Goal: Task Accomplishment & Management: Manage account settings

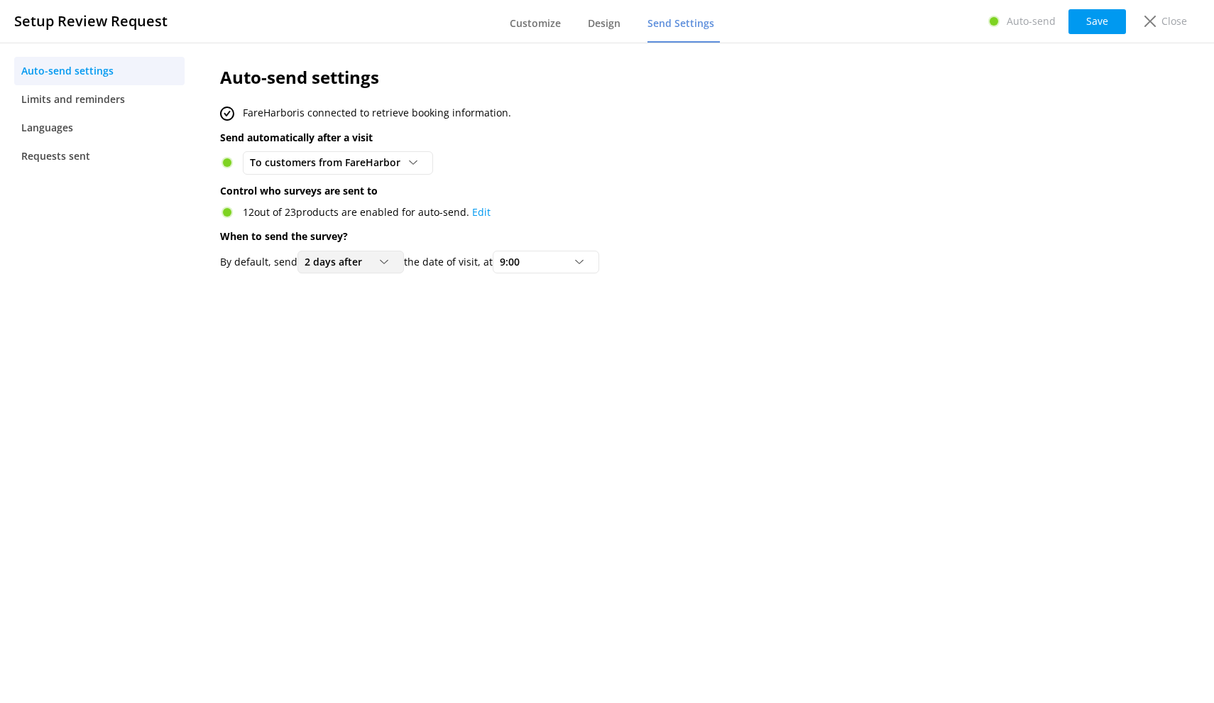
click at [329, 262] on span "2 days after" at bounding box center [338, 262] width 66 height 16
click at [336, 261] on span "2 days after" at bounding box center [338, 262] width 66 height 16
click at [342, 314] on div "1 day after" at bounding box center [326, 320] width 43 height 14
click at [528, 263] on span "9:00" at bounding box center [514, 262] width 28 height 16
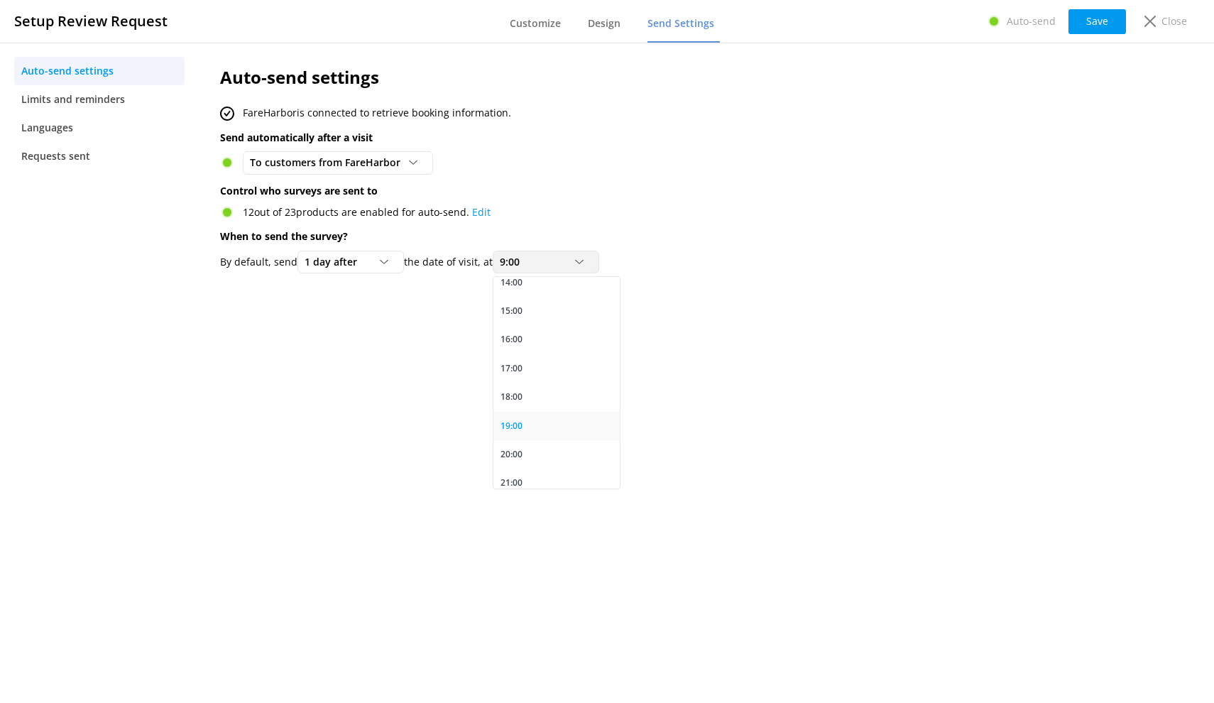
click at [533, 417] on link "19:00" at bounding box center [556, 426] width 126 height 28
click at [1095, 17] on button "Save" at bounding box center [1097, 21] width 58 height 25
click at [72, 101] on span "Limits and reminders" at bounding box center [73, 100] width 104 height 16
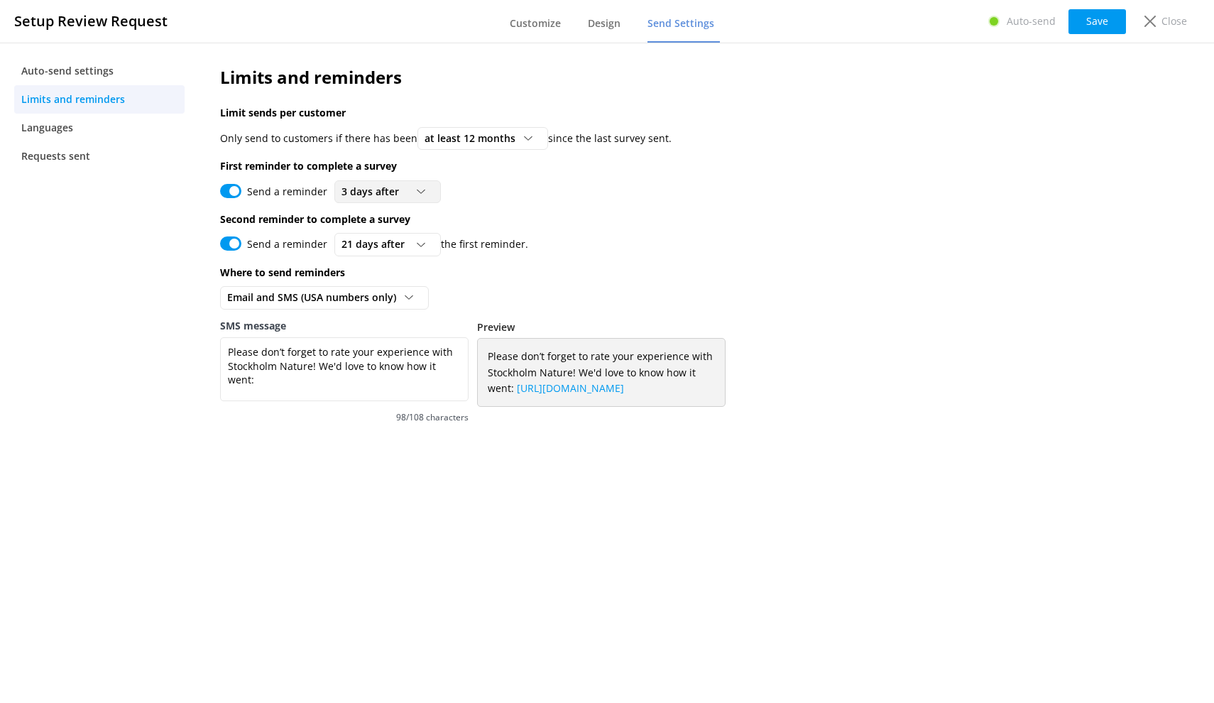
click at [374, 192] on span "3 days after" at bounding box center [374, 192] width 66 height 16
click at [373, 224] on div "3 days after" at bounding box center [366, 221] width 48 height 14
click at [371, 190] on span "3 days after" at bounding box center [374, 192] width 66 height 16
click at [370, 220] on div "3 days after" at bounding box center [366, 221] width 48 height 14
click at [381, 247] on span "21 days after" at bounding box center [377, 244] width 72 height 16
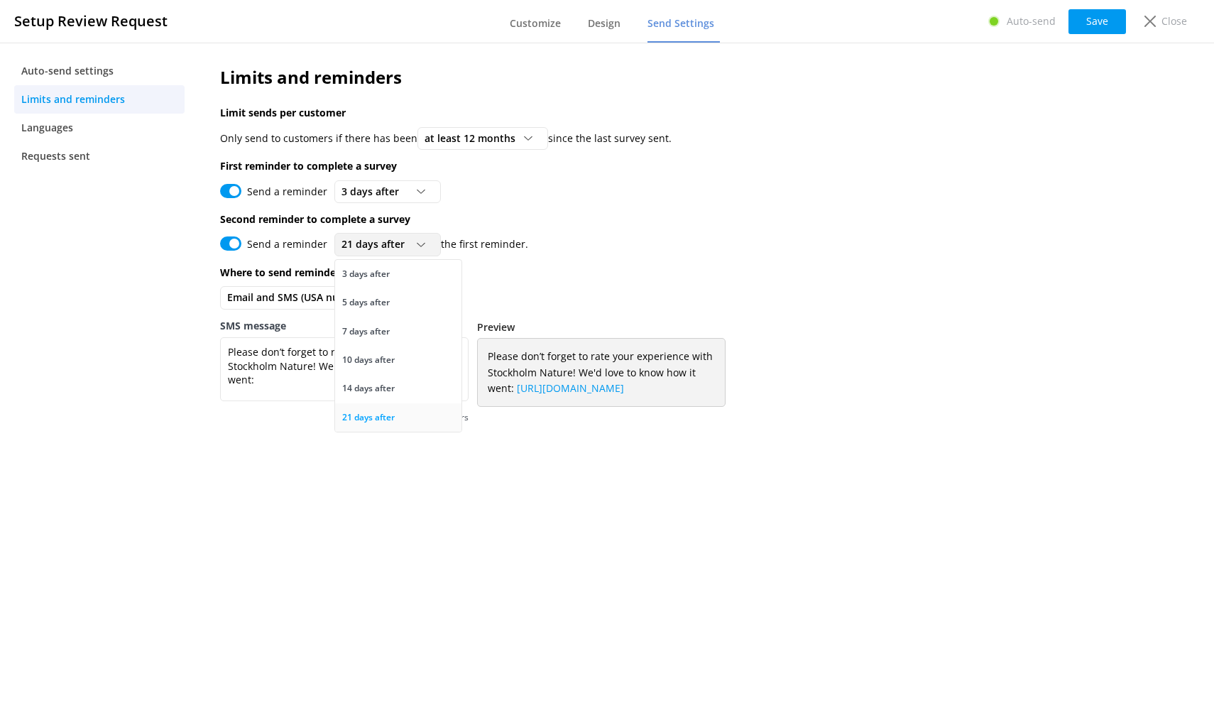
click at [381, 413] on div "21 days after" at bounding box center [368, 417] width 53 height 14
click at [463, 140] on span "at least 12 months" at bounding box center [474, 139] width 99 height 16
click at [638, 212] on p "Second reminder to complete a survey" at bounding box center [623, 220] width 807 height 16
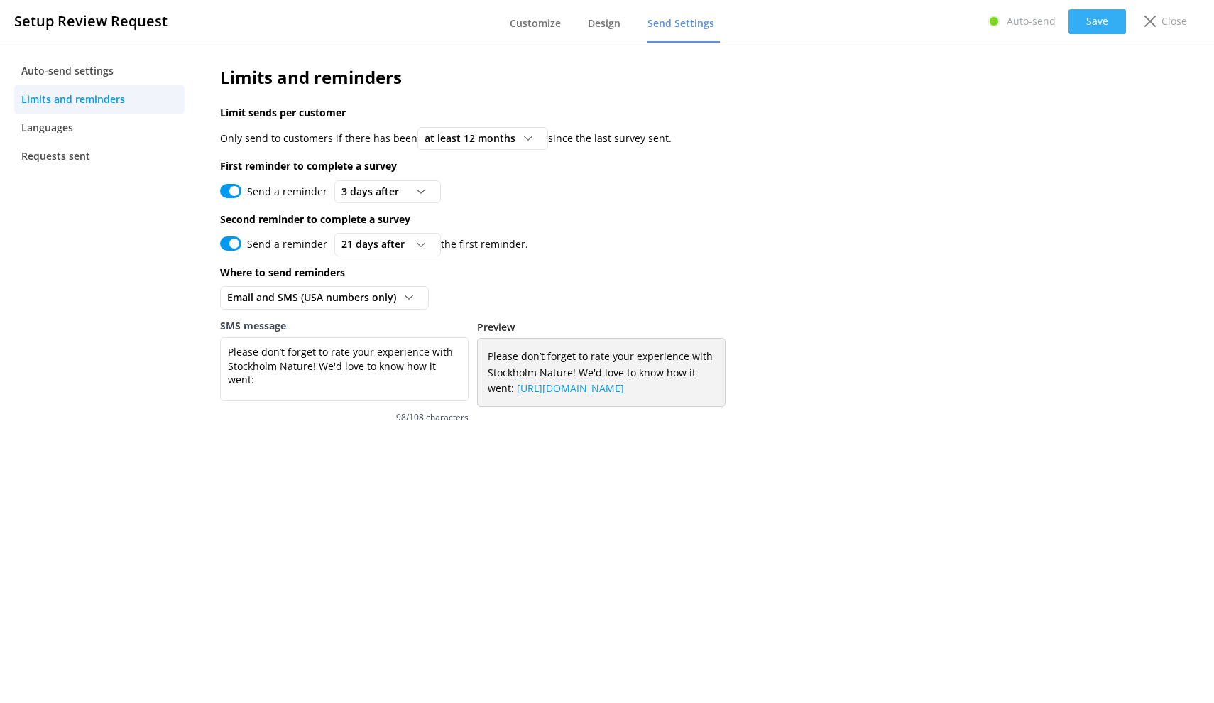
click at [1101, 26] on button "Save" at bounding box center [1097, 21] width 58 height 25
click at [609, 26] on span "Design" at bounding box center [604, 23] width 33 height 14
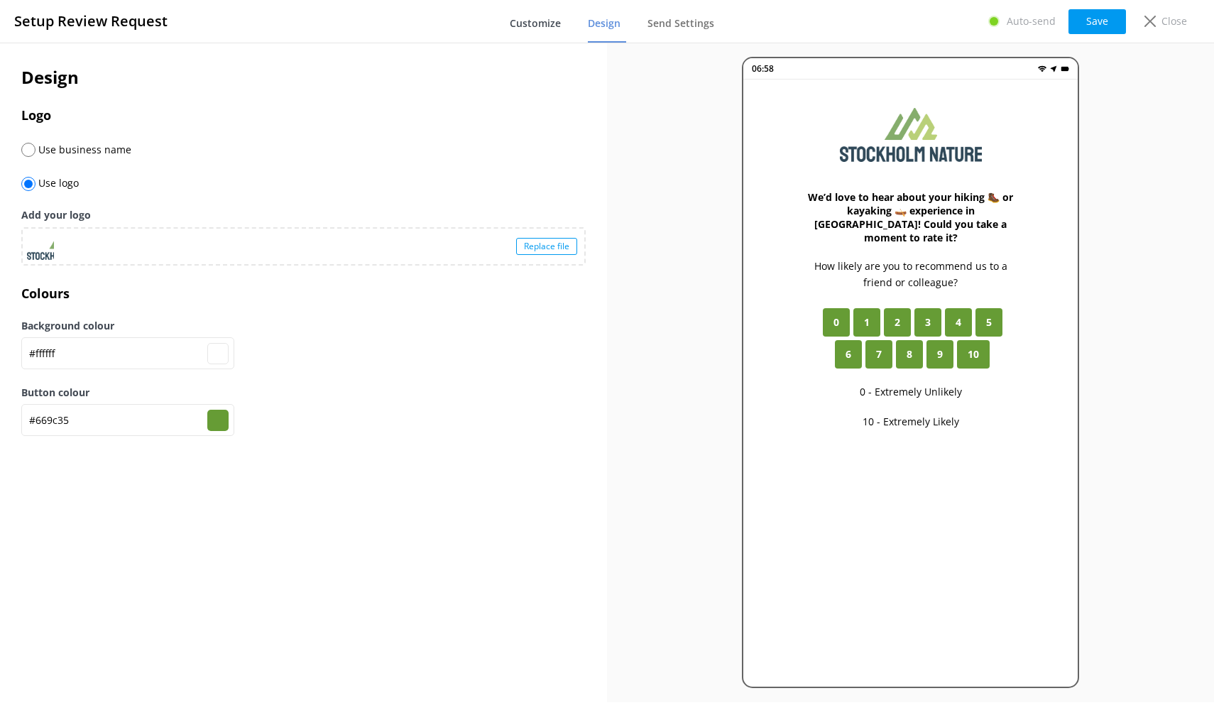
click at [551, 26] on span "Customize" at bounding box center [535, 23] width 51 height 14
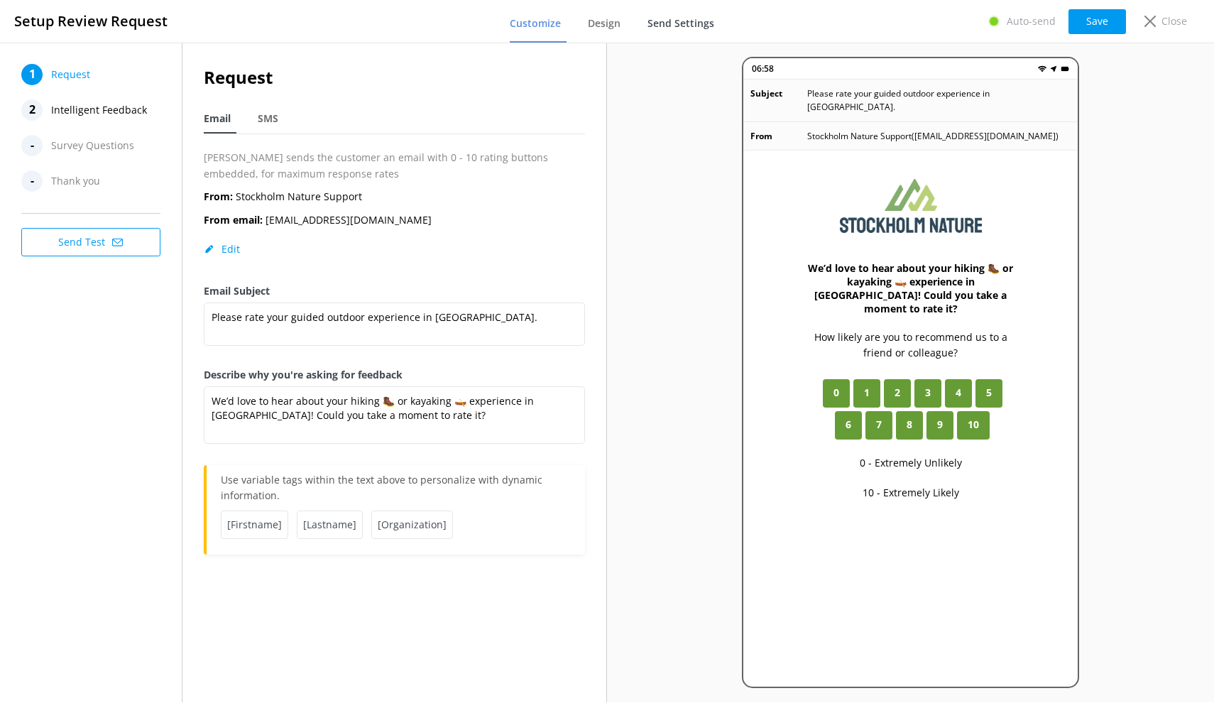
click at [686, 27] on span "Send Settings" at bounding box center [680, 23] width 67 height 14
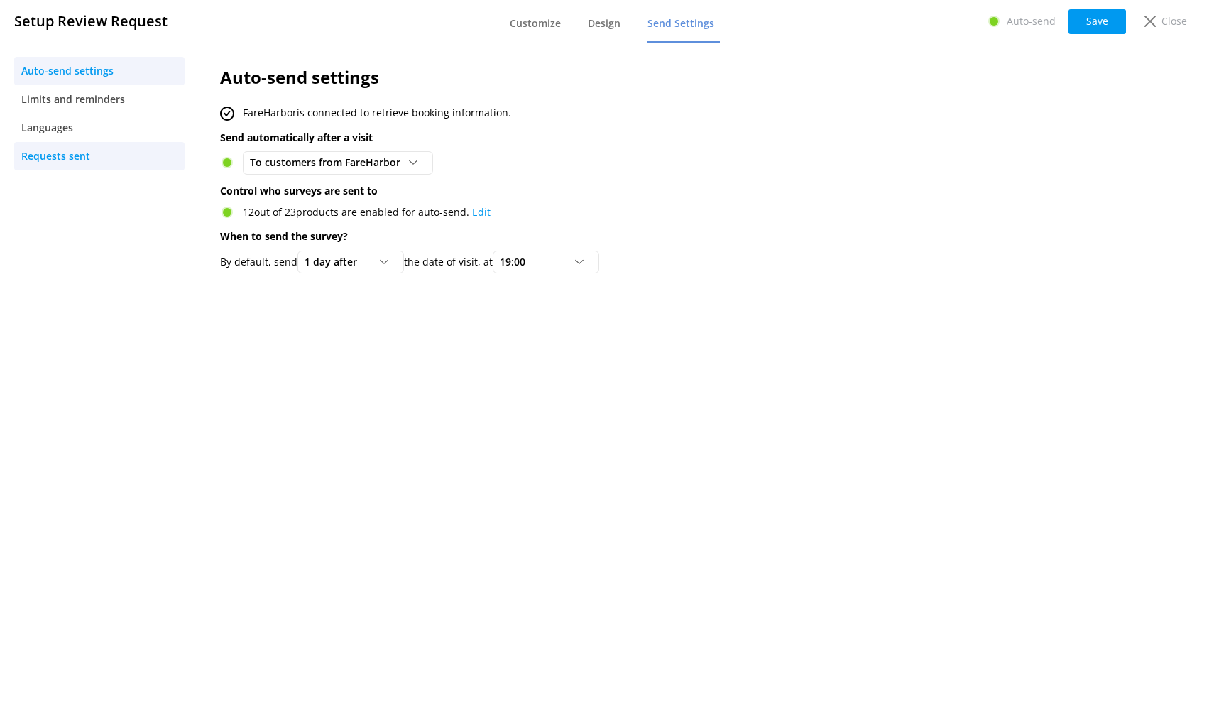
click at [72, 159] on span "Requests sent" at bounding box center [55, 156] width 69 height 16
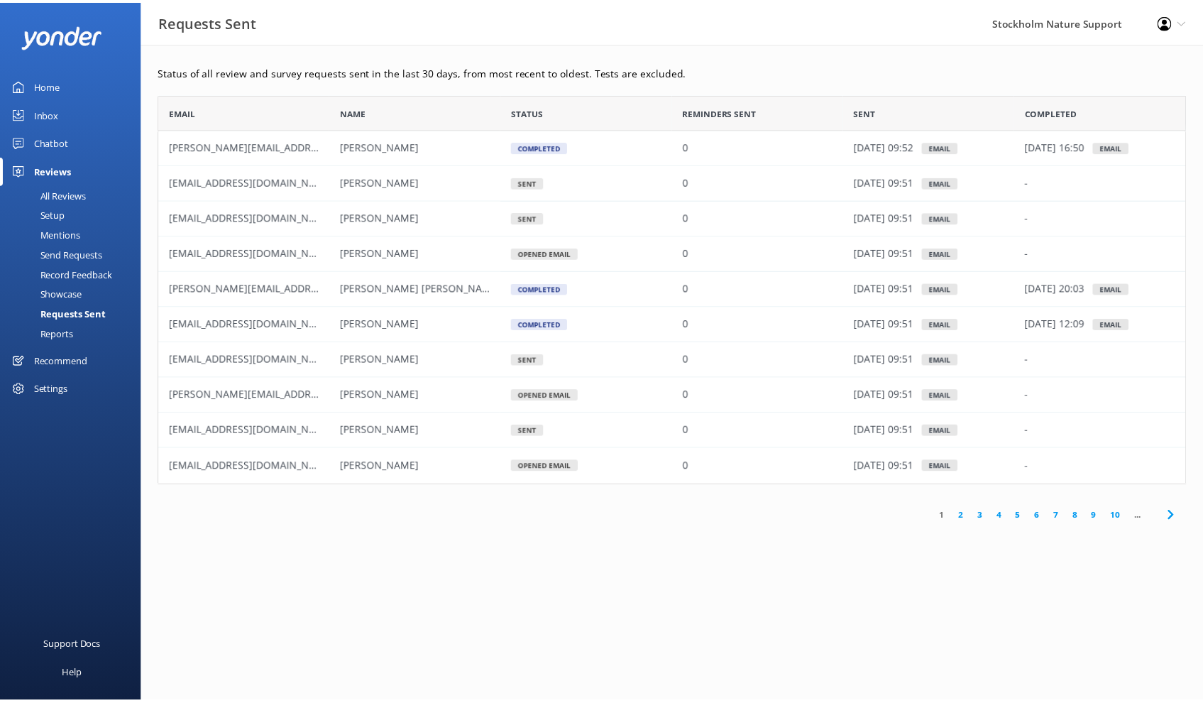
scroll to position [381, 1027]
click at [75, 295] on div "Showcase" at bounding box center [46, 294] width 74 height 20
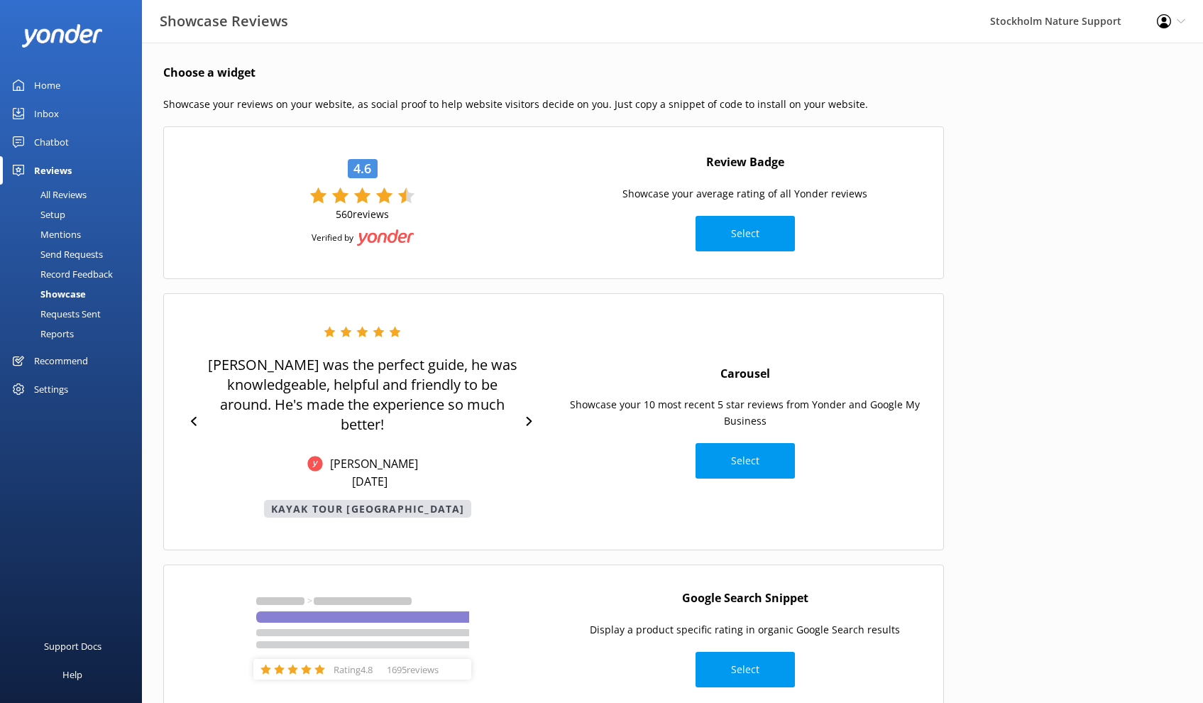
click at [66, 273] on div "Record Feedback" at bounding box center [61, 274] width 104 height 20
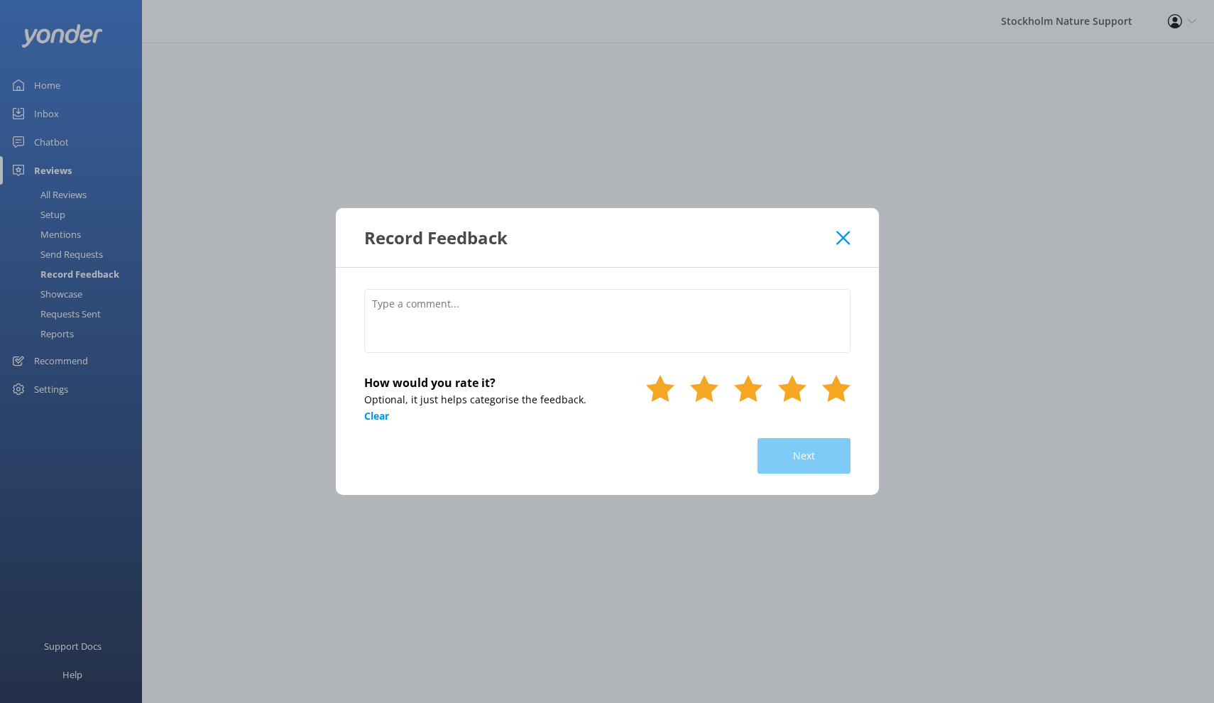
click at [839, 390] on use at bounding box center [836, 388] width 28 height 27
click at [792, 390] on use at bounding box center [792, 388] width 28 height 27
click at [826, 390] on icon at bounding box center [836, 388] width 28 height 28
click at [844, 239] on use at bounding box center [842, 237] width 13 height 13
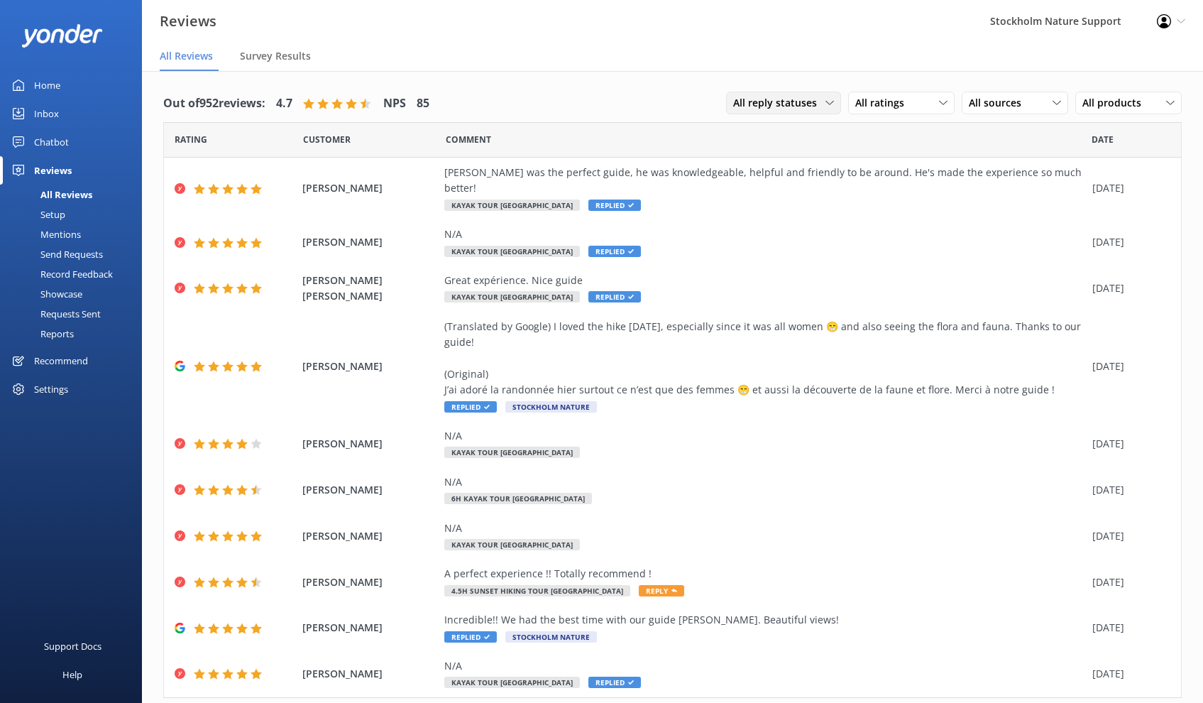
click at [788, 102] on span "All reply statuses" at bounding box center [779, 103] width 92 height 16
click at [64, 314] on div "Requests Sent" at bounding box center [55, 314] width 92 height 20
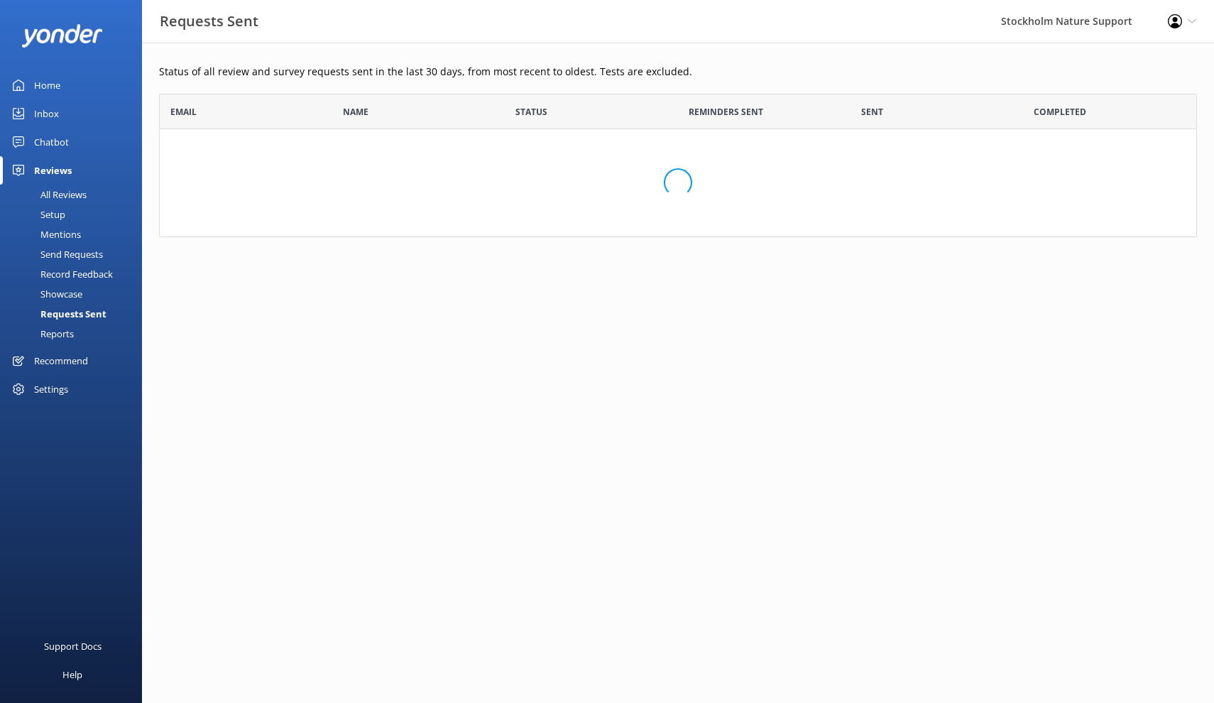
scroll to position [381, 1027]
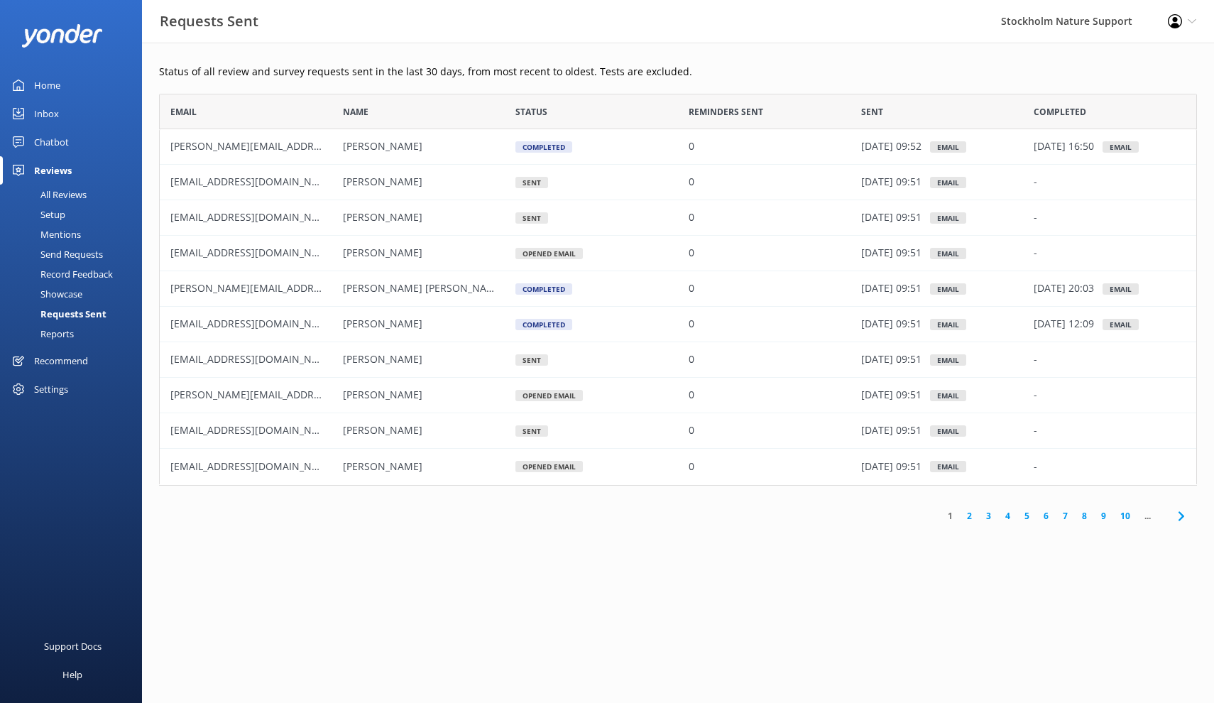
click at [63, 292] on div "Showcase" at bounding box center [46, 294] width 74 height 20
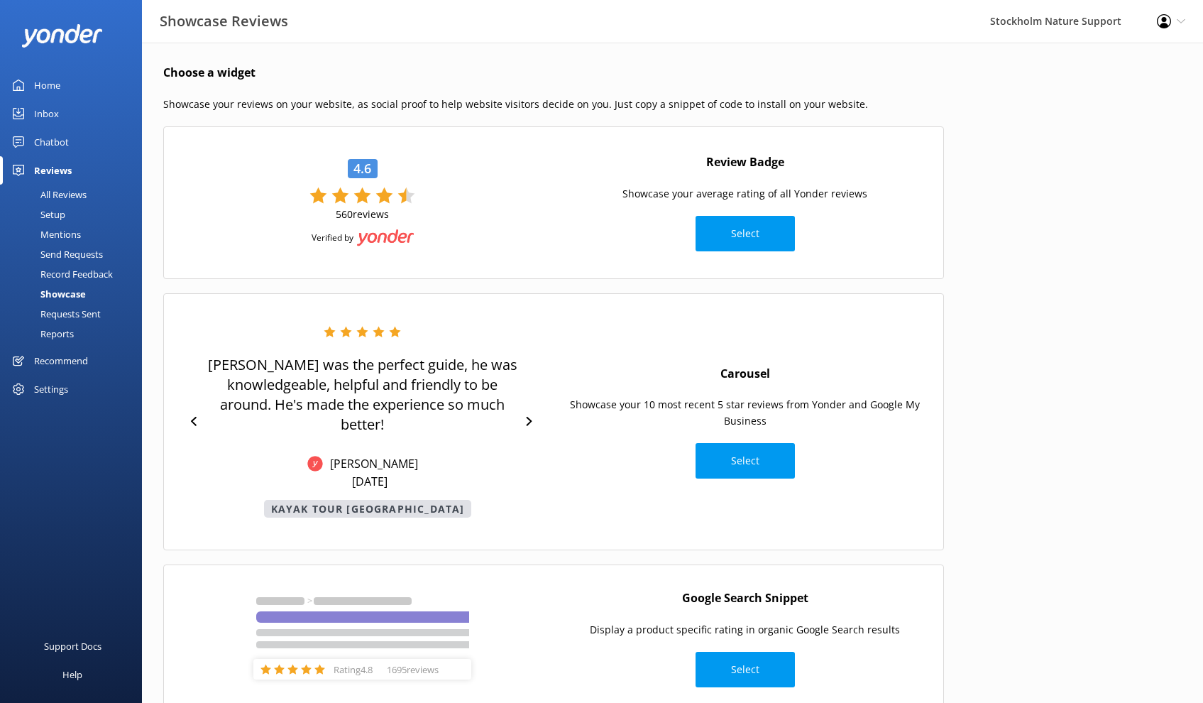
click at [68, 266] on div "Record Feedback" at bounding box center [61, 274] width 104 height 20
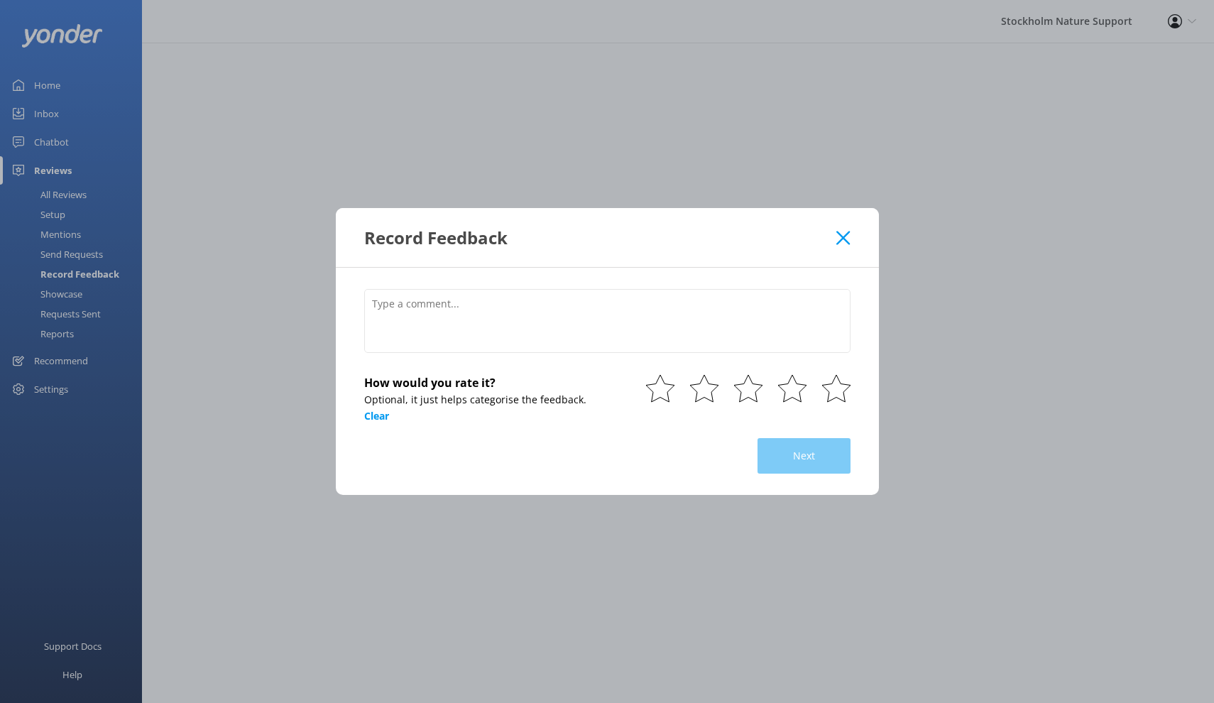
click at [68, 256] on div "Record Feedback How would you rate it? Optional, it just helps categorise the f…" at bounding box center [607, 351] width 1214 height 703
click at [845, 236] on use at bounding box center [842, 237] width 13 height 13
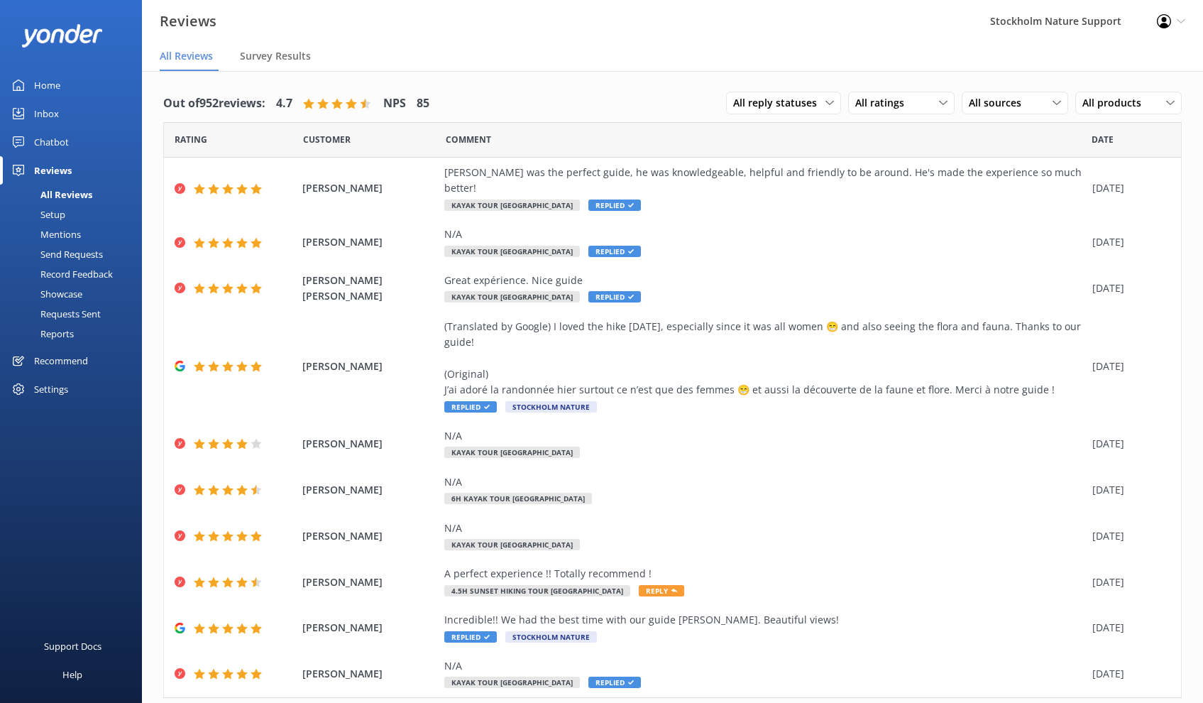
click at [63, 231] on div "Mentions" at bounding box center [45, 234] width 72 height 20
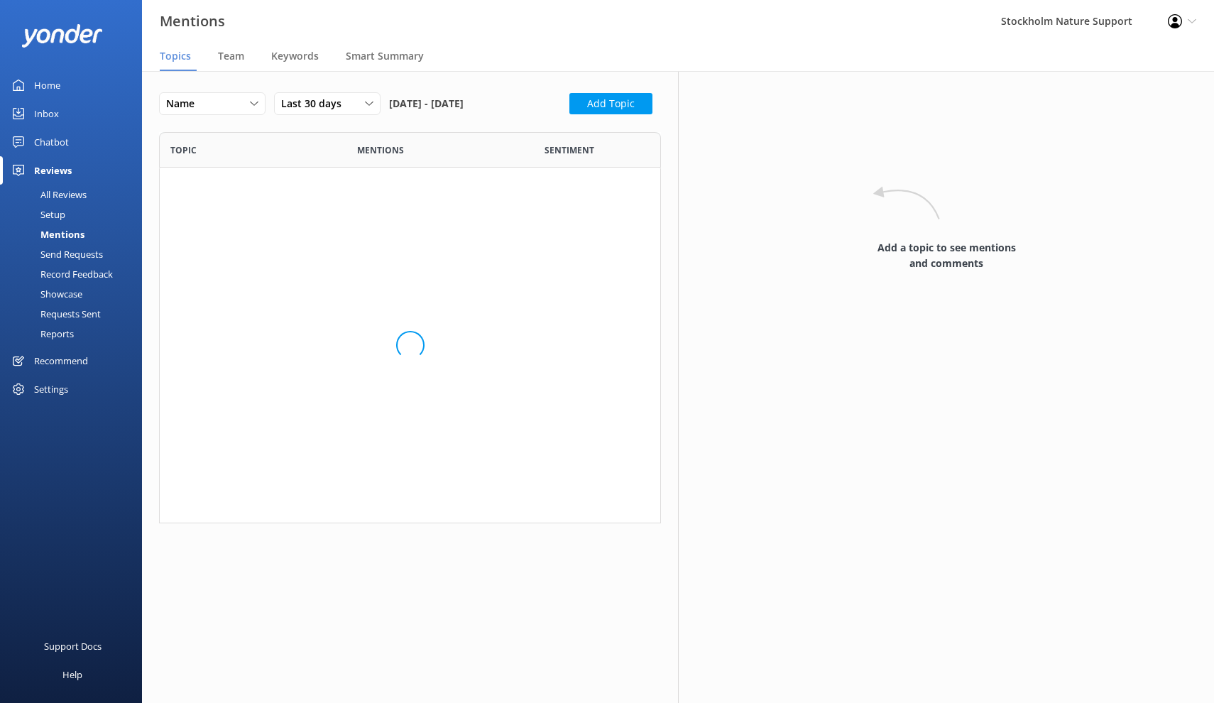
scroll to position [11, 11]
click at [59, 213] on div "Setup" at bounding box center [37, 214] width 57 height 20
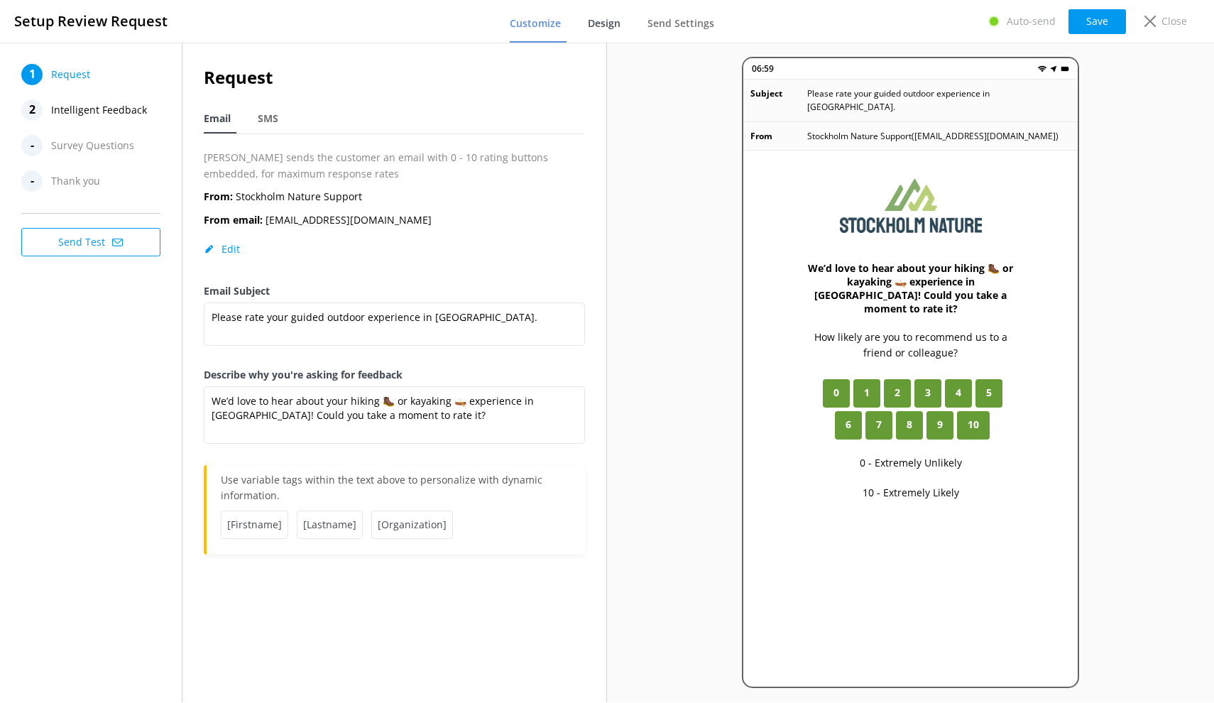
click at [608, 33] on link "Design" at bounding box center [607, 24] width 38 height 37
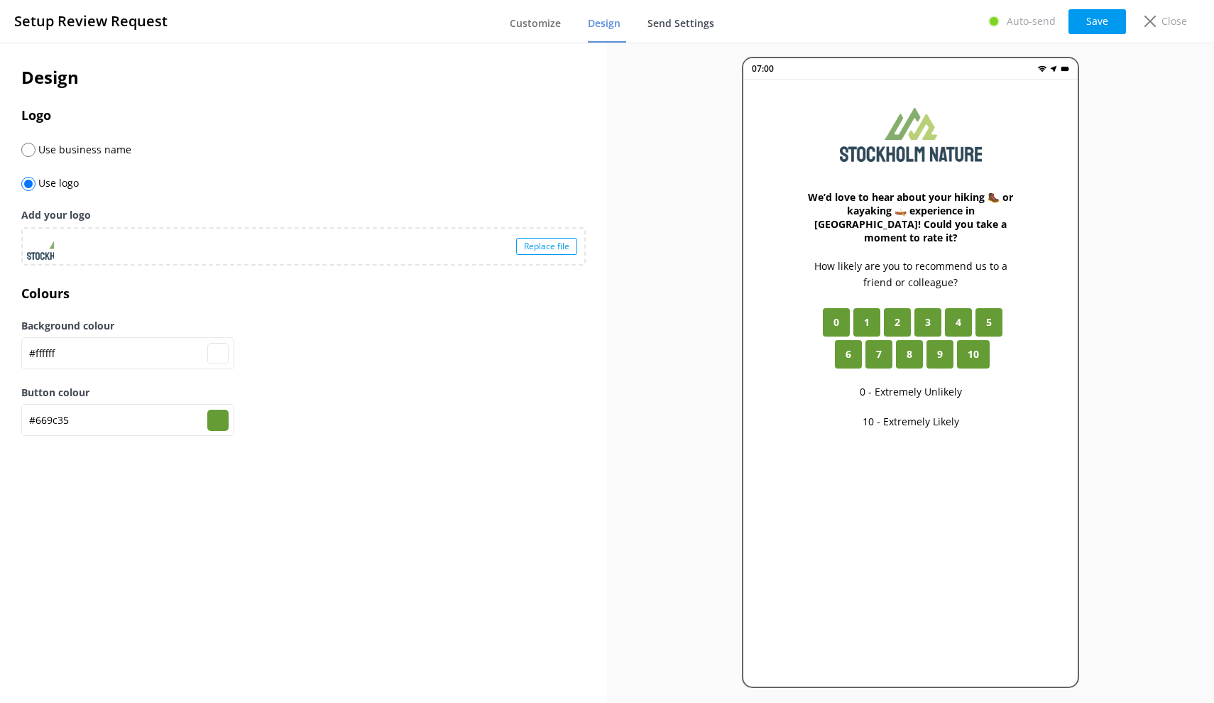
click at [667, 26] on span "Send Settings" at bounding box center [680, 23] width 67 height 14
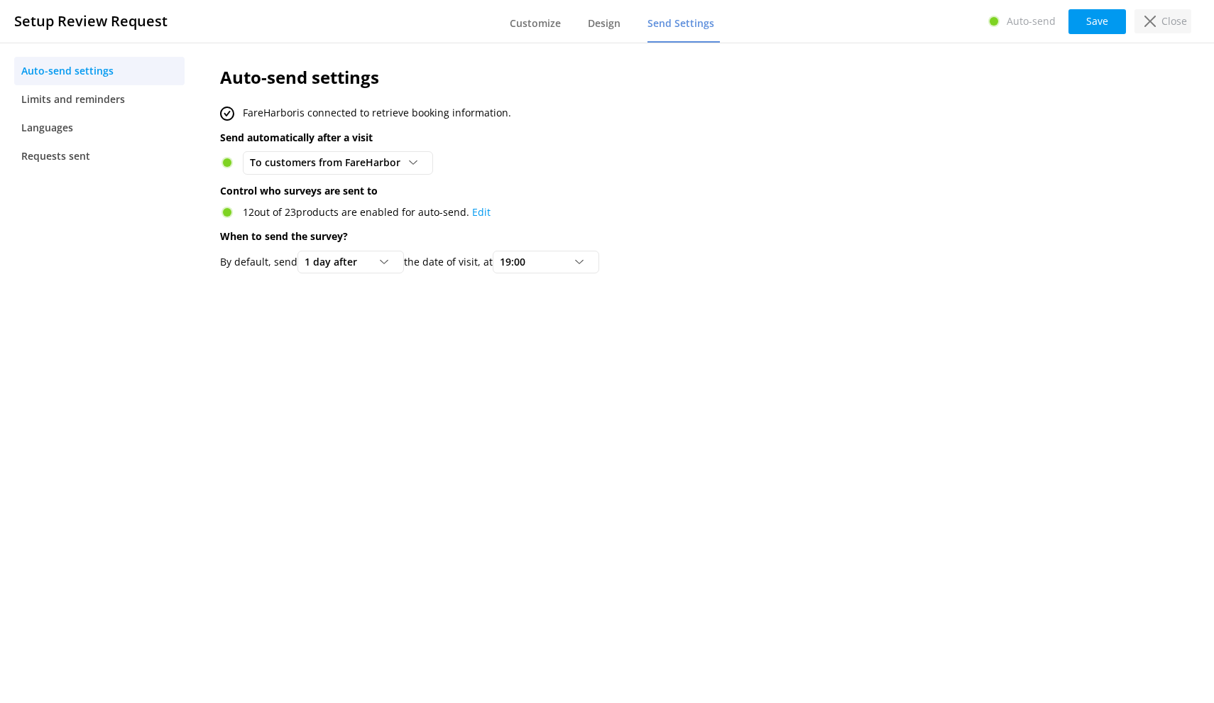
click at [1166, 19] on p "Close" at bounding box center [1174, 21] width 26 height 16
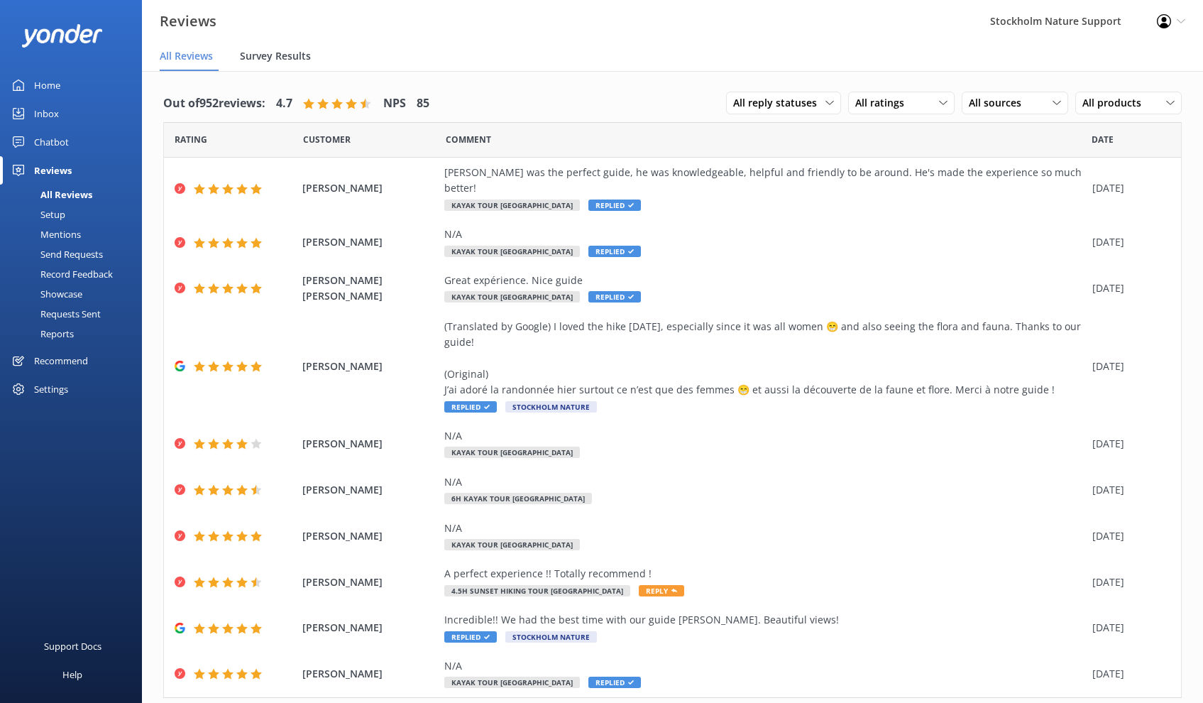
click at [285, 59] on span "Survey Results" at bounding box center [275, 56] width 71 height 14
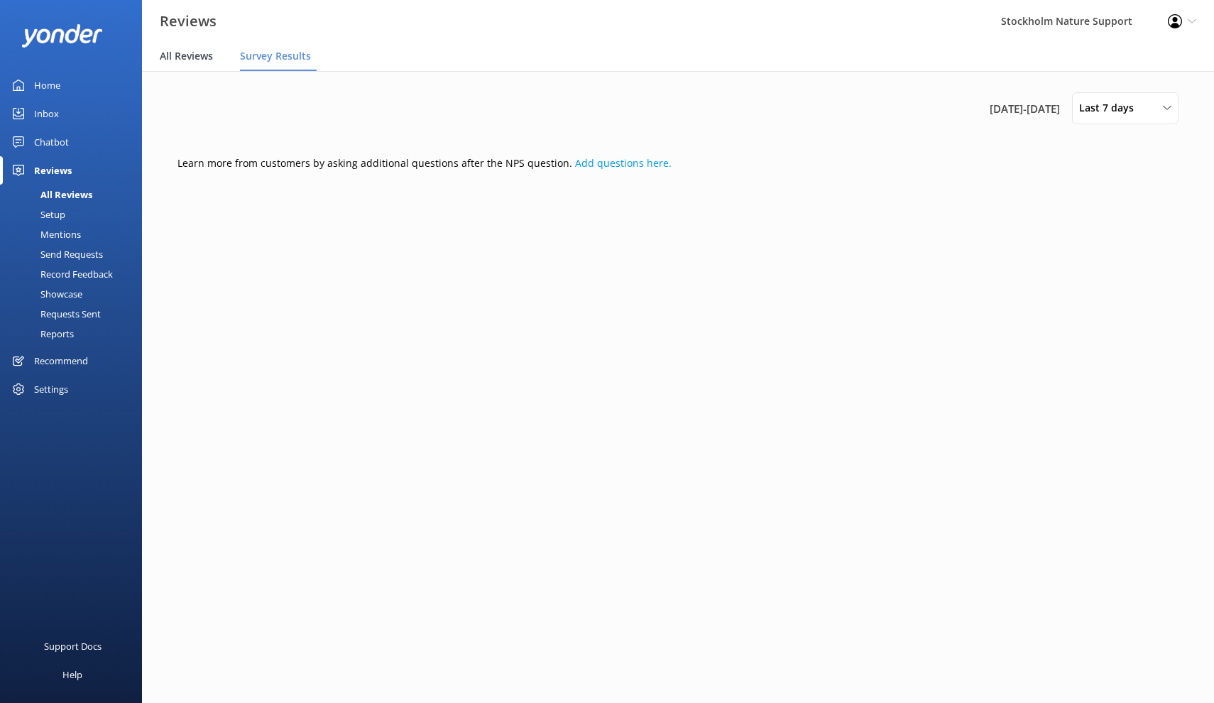
click at [192, 62] on span "All Reviews" at bounding box center [186, 56] width 53 height 14
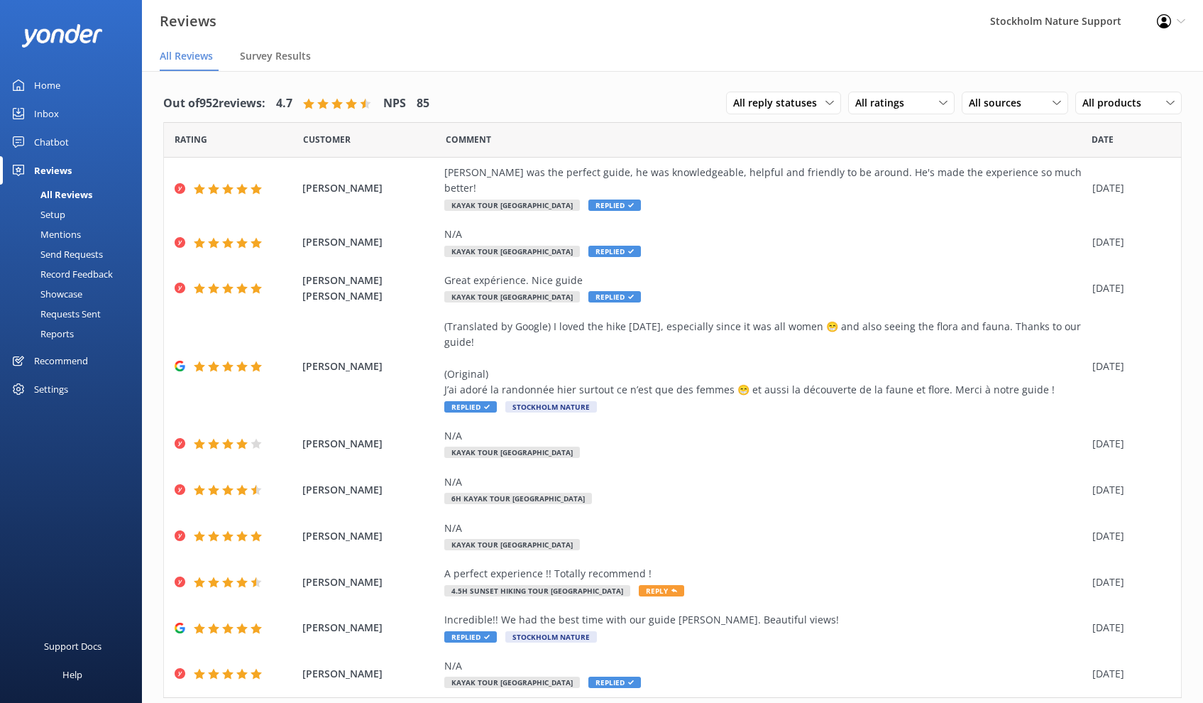
click at [60, 213] on div "Setup" at bounding box center [37, 214] width 57 height 20
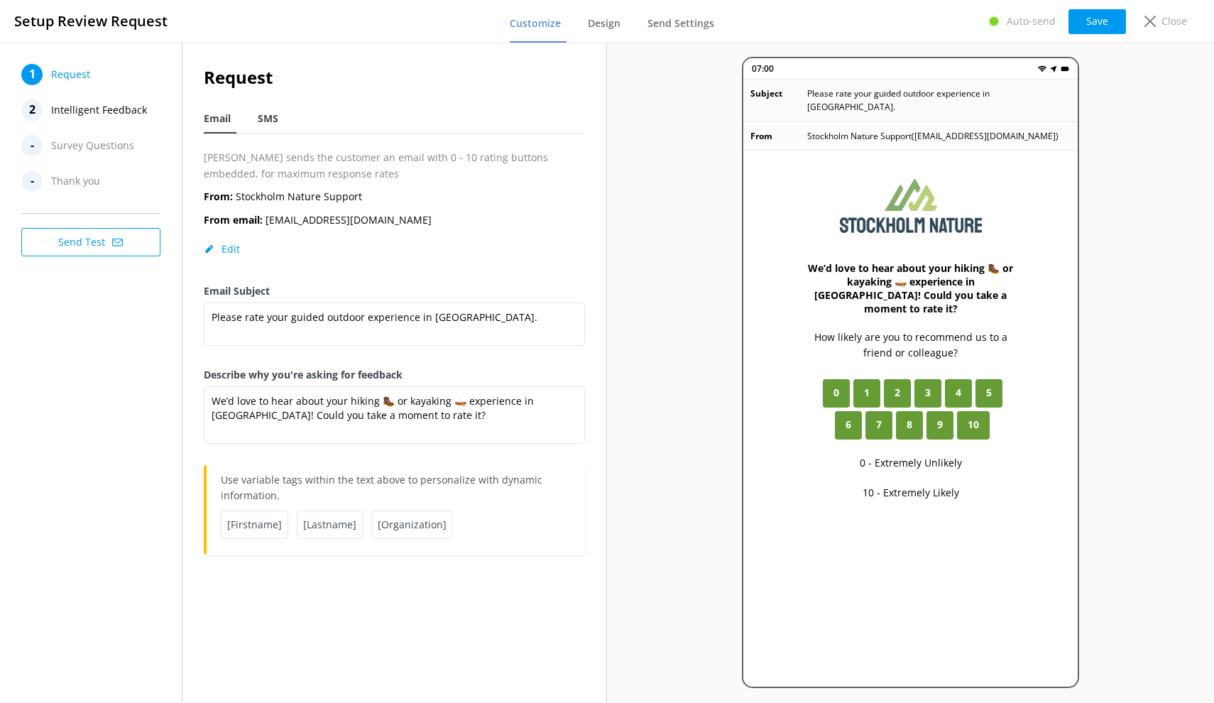
click at [269, 124] on span "SMS" at bounding box center [268, 118] width 21 height 14
type textarea "Hi [name], thanks for joining us at [GEOGRAPHIC_DATA] Nature. Just a quick foll…"
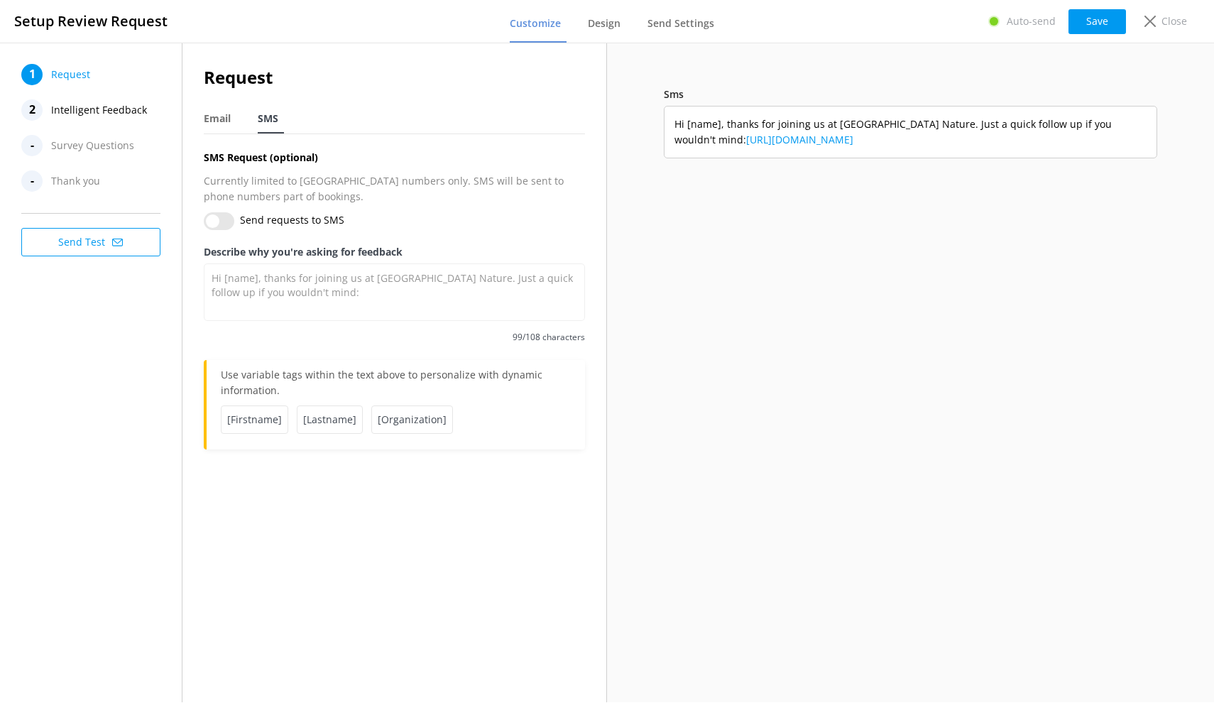
click at [213, 218] on input "Send requests to SMS" at bounding box center [219, 221] width 31 height 18
checkbox input "true"
click at [104, 111] on span "Intelligent Feedback" at bounding box center [99, 109] width 96 height 21
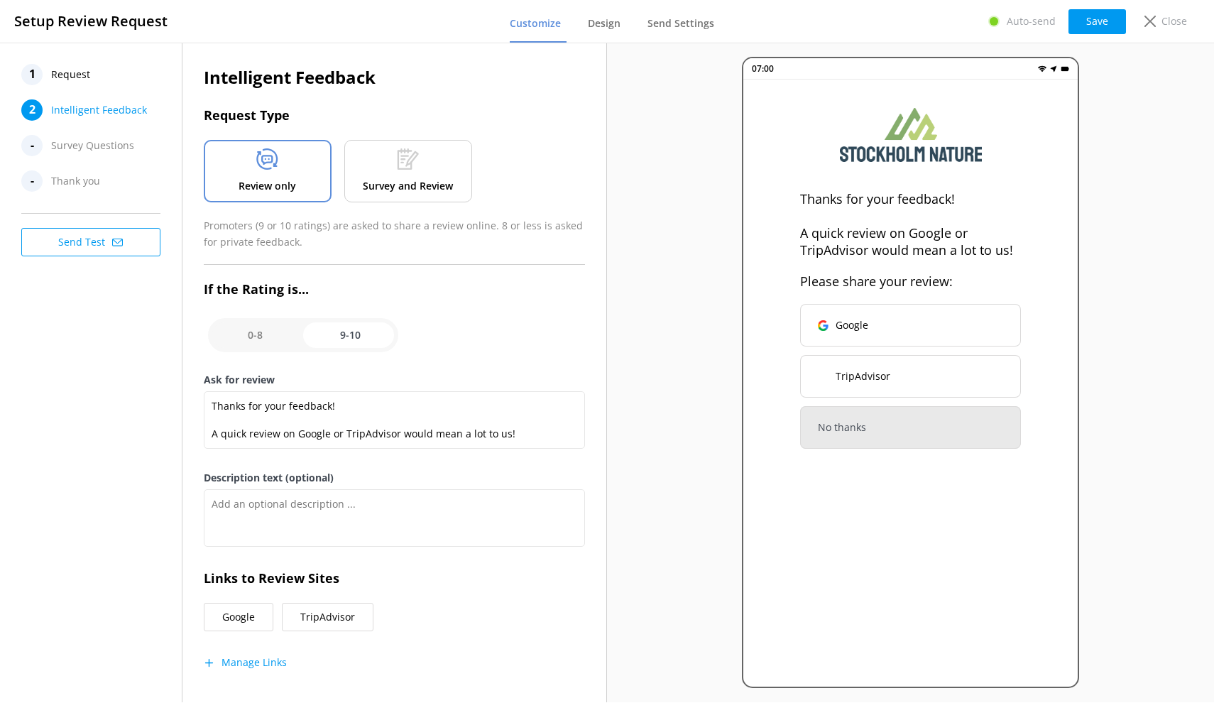
click at [418, 173] on div at bounding box center [408, 161] width 22 height 27
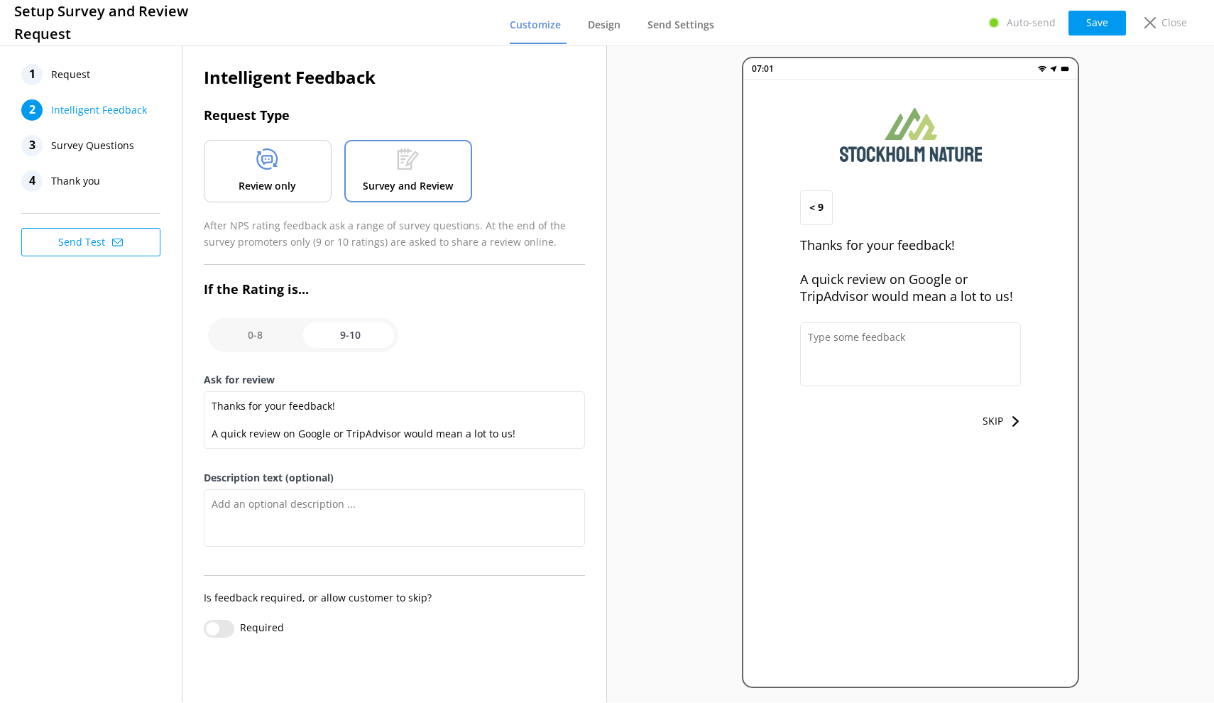
click at [289, 171] on div "Review only" at bounding box center [268, 171] width 128 height 62
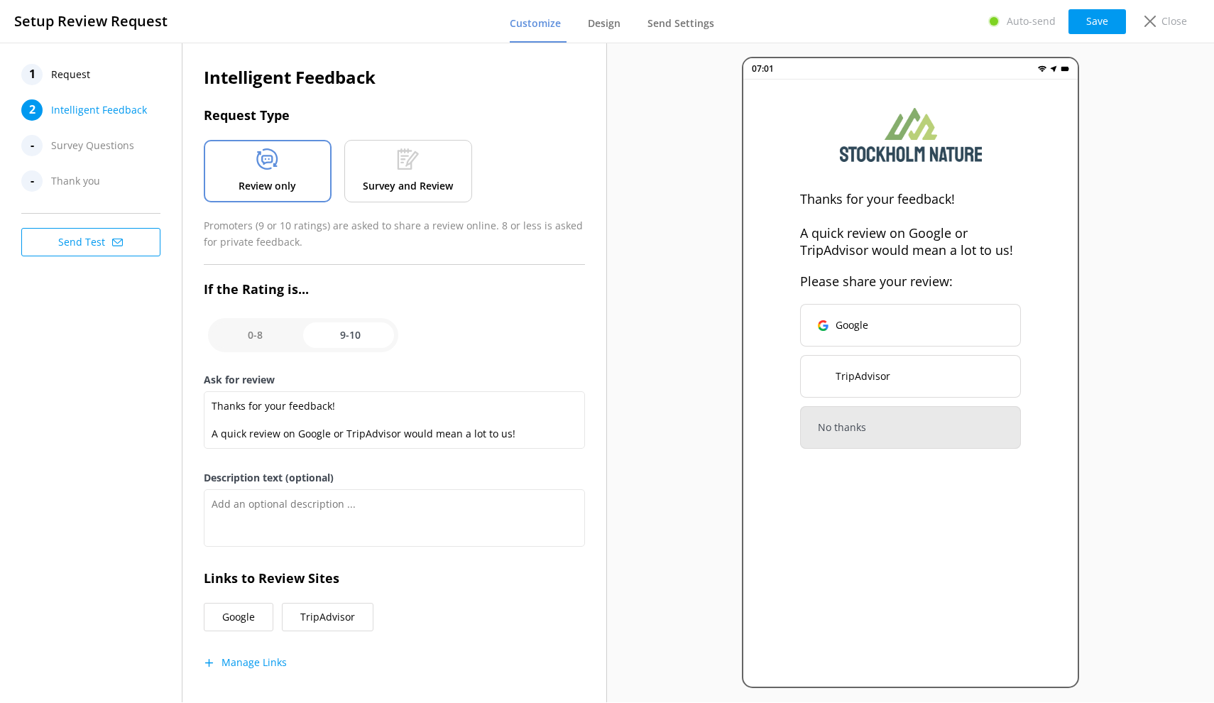
click at [397, 159] on icon at bounding box center [408, 158] width 22 height 21
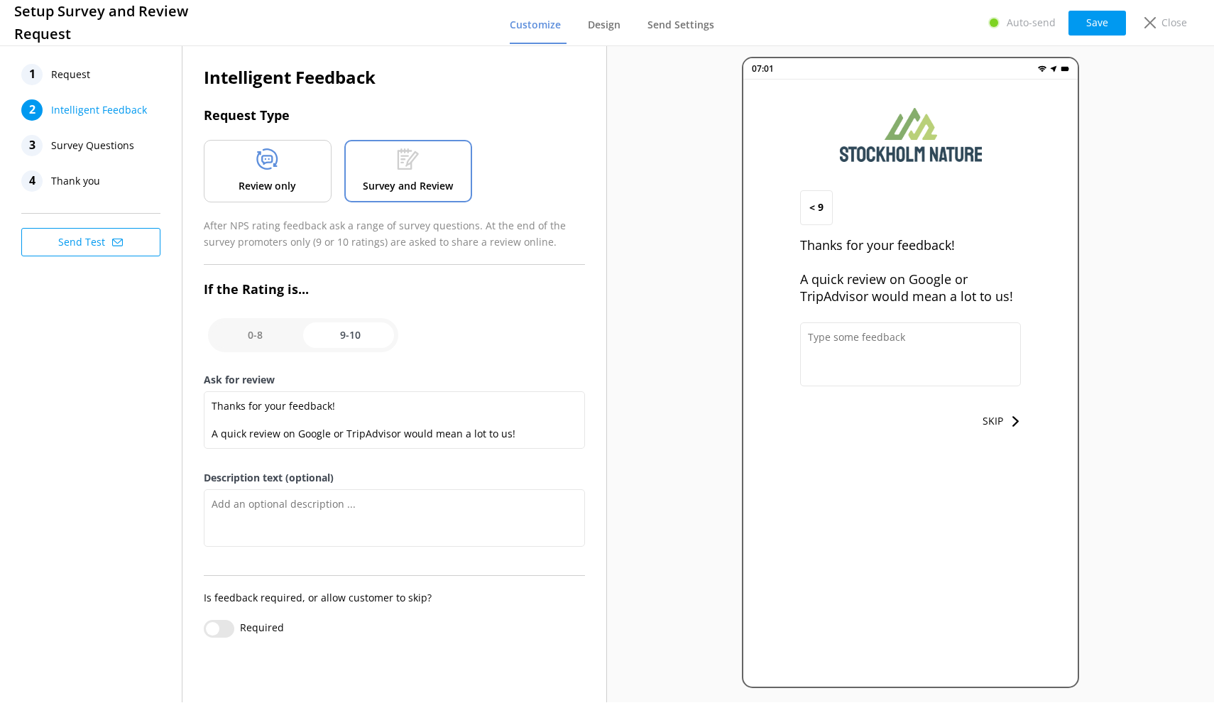
click at [290, 168] on div "Review only" at bounding box center [268, 171] width 128 height 62
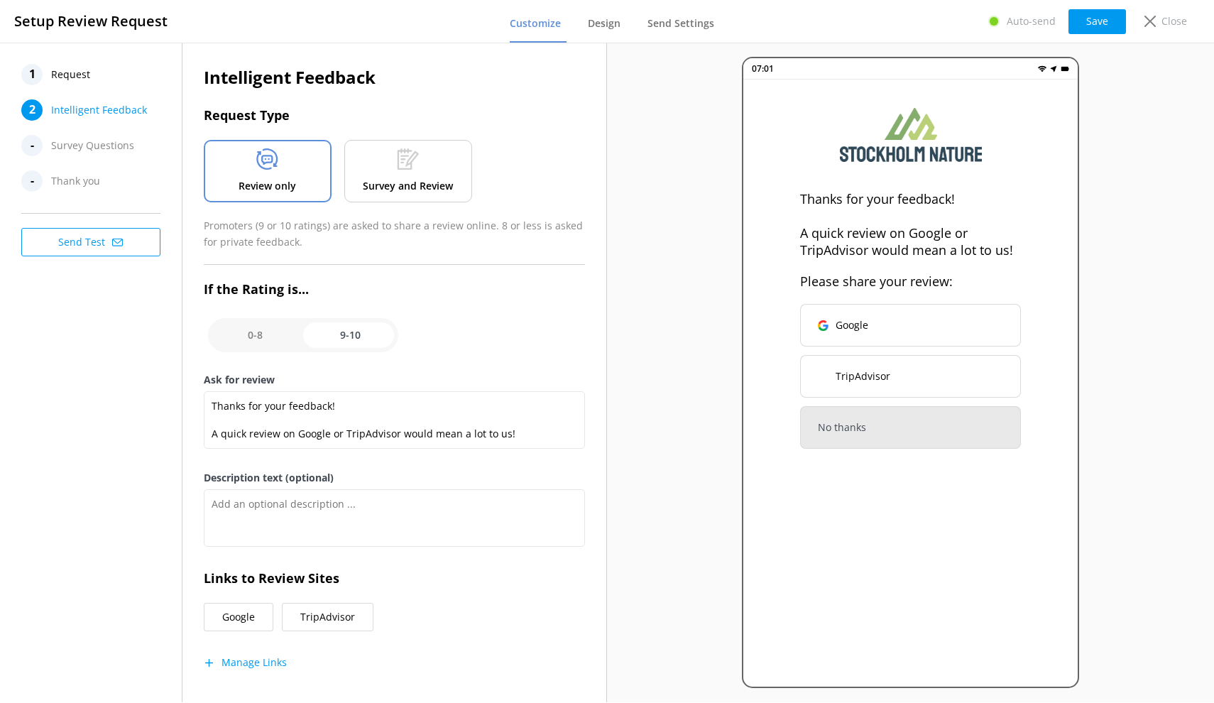
click at [353, 160] on div "Survey and Review" at bounding box center [408, 171] width 128 height 62
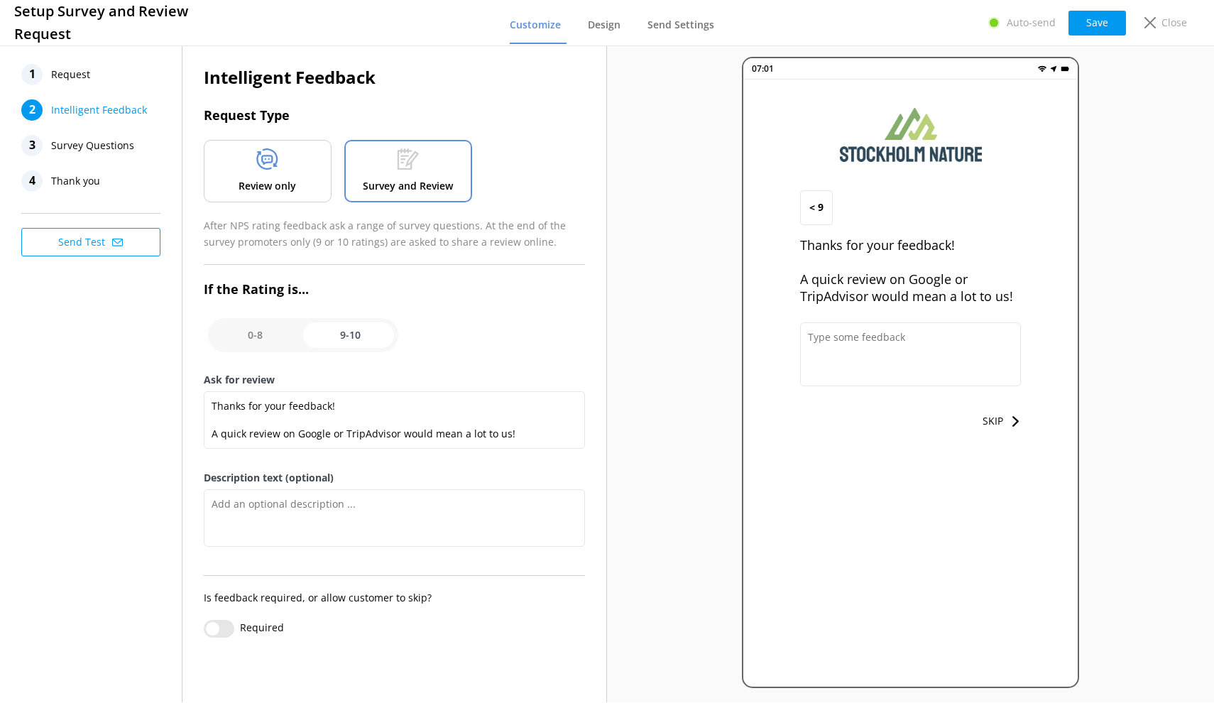
click at [267, 165] on icon at bounding box center [267, 158] width 22 height 21
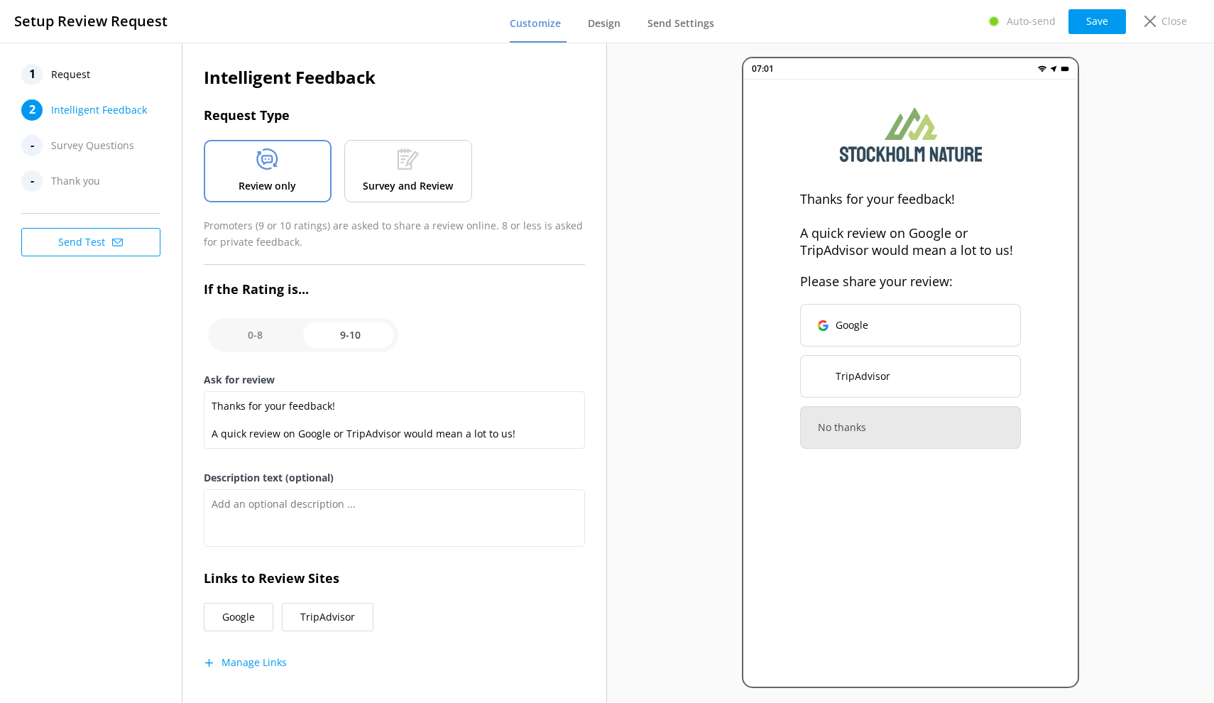
click at [260, 332] on input "checkbox" at bounding box center [303, 335] width 190 height 34
checkbox input "false"
type textarea "Please tell us how we can do better"
type textarea "Your feedback is important to help us improve"
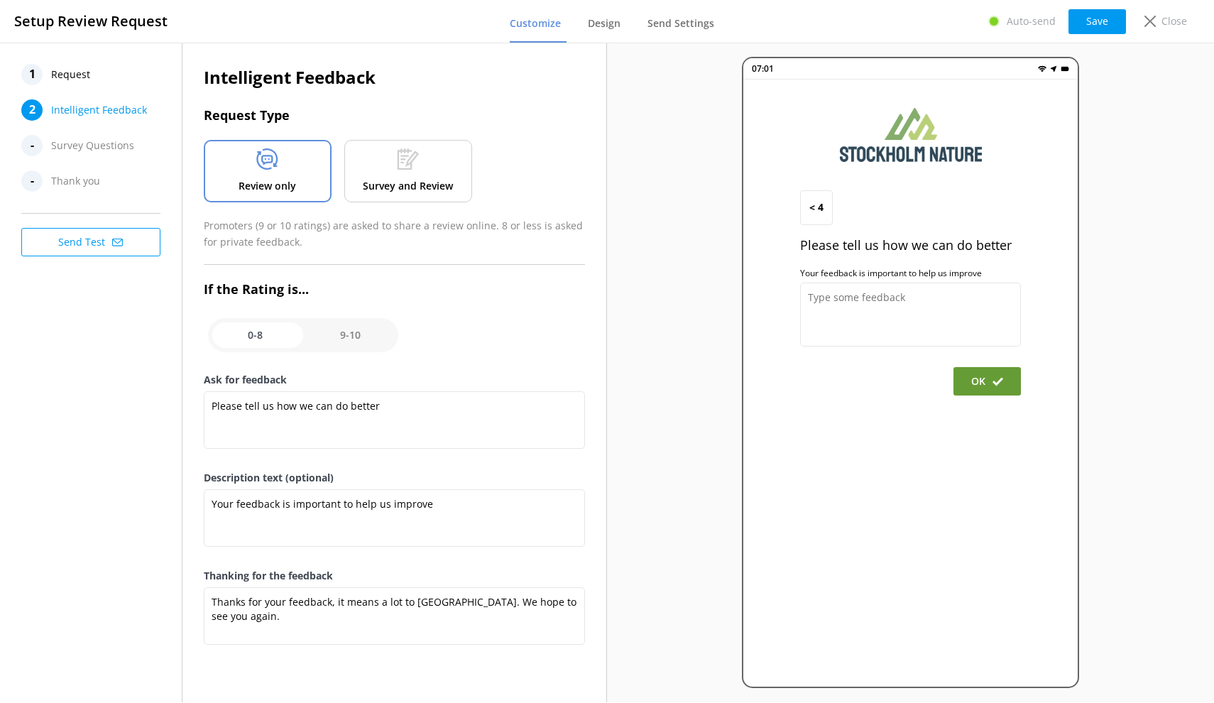
click at [365, 334] on input "checkbox" at bounding box center [303, 335] width 190 height 34
checkbox input "true"
type textarea "Thanks for your feedback! A quick review on Google or TripAdvisor would mean a …"
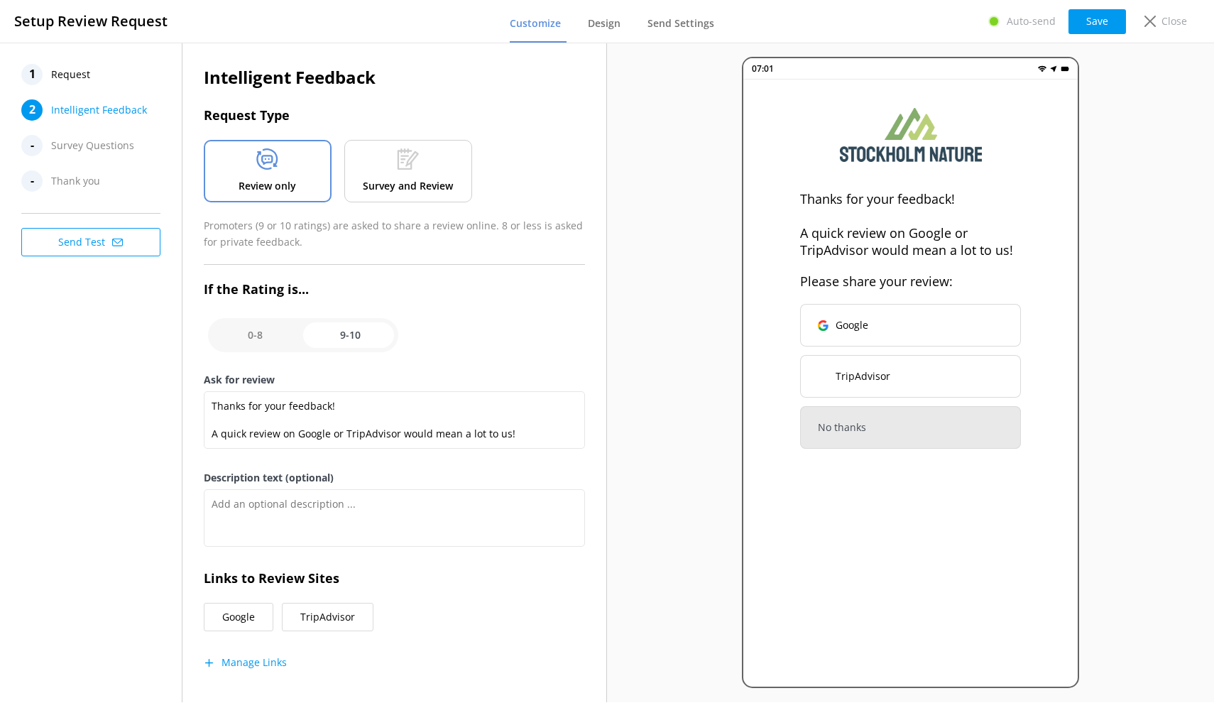
click at [253, 338] on input "checkbox" at bounding box center [303, 335] width 190 height 34
checkbox input "false"
type textarea "Please tell us how we can do better"
type textarea "Your feedback is important to help us improve"
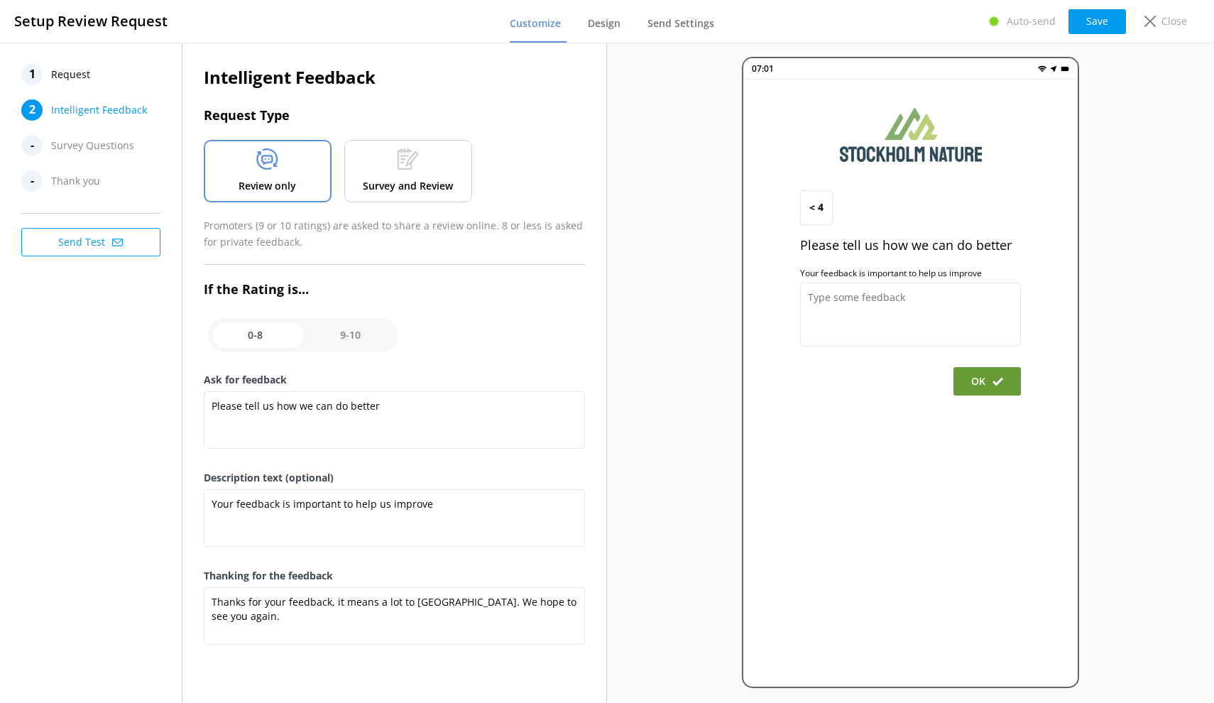
click at [334, 333] on input "checkbox" at bounding box center [303, 335] width 190 height 34
checkbox input "true"
type textarea "Thanks for your feedback! A quick review on Google or TripAdvisor would mean a …"
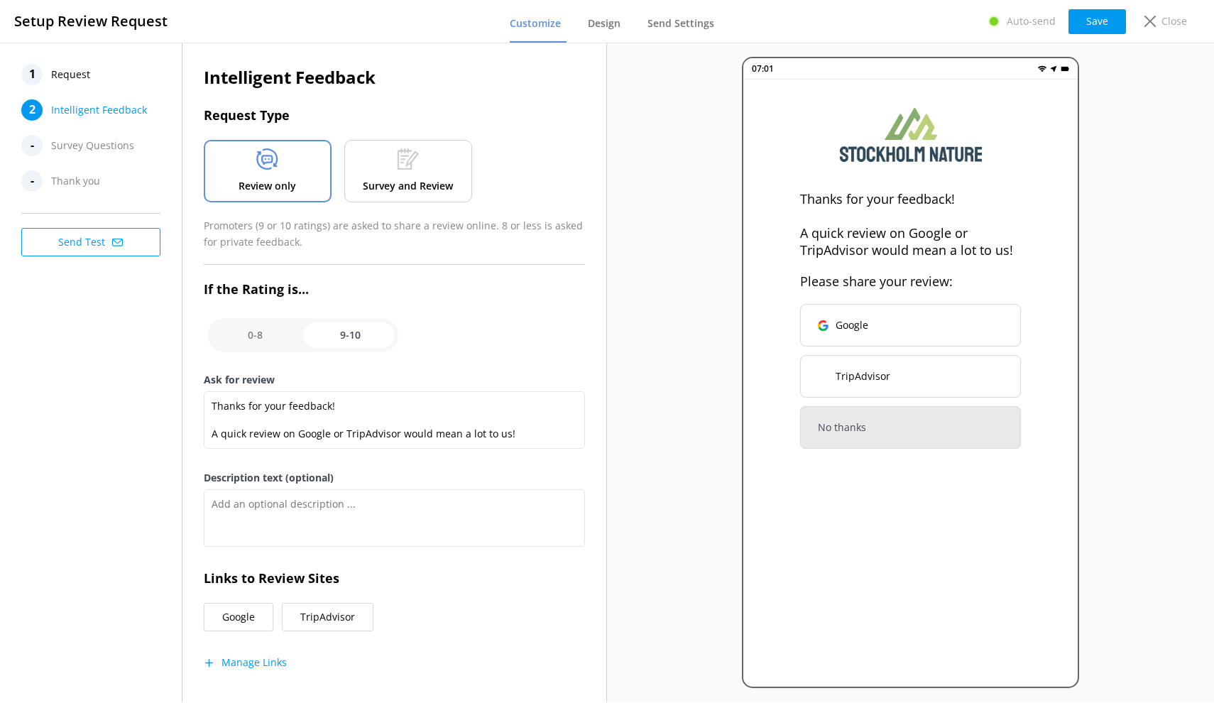
click at [266, 338] on input "checkbox" at bounding box center [303, 335] width 190 height 34
checkbox input "false"
type textarea "Please tell us how we can do better"
type textarea "Your feedback is important to help us improve"
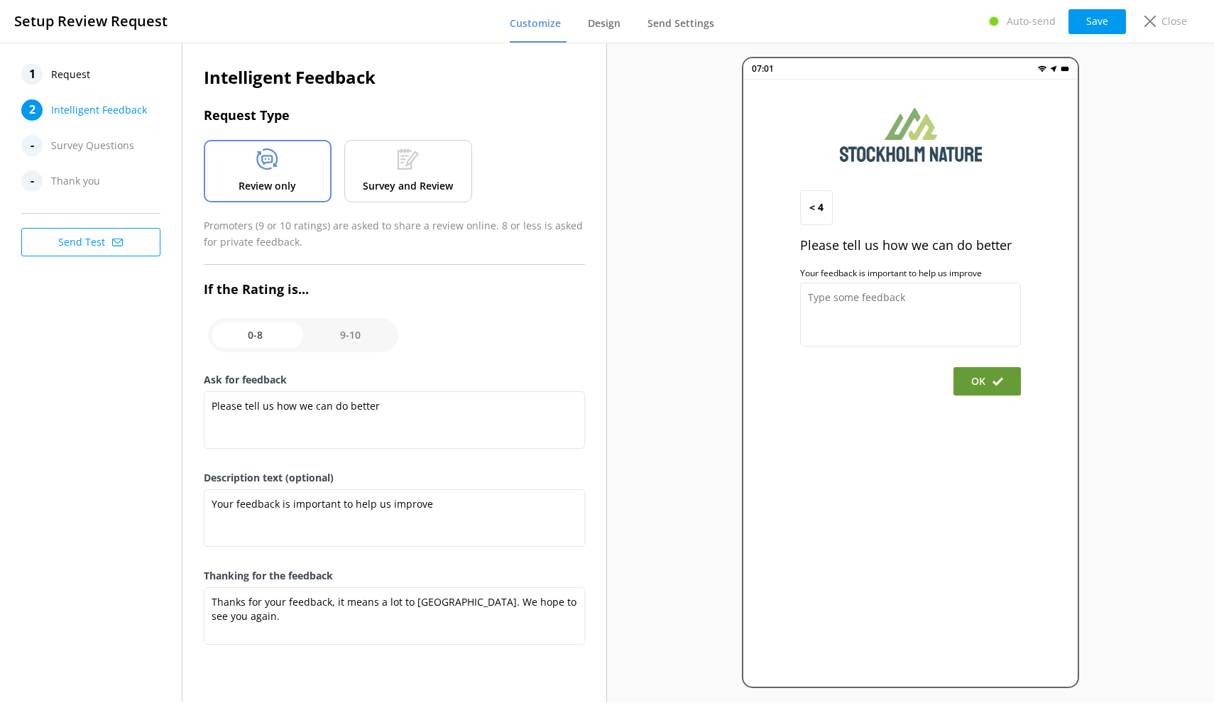
click at [410, 174] on div at bounding box center [408, 161] width 22 height 27
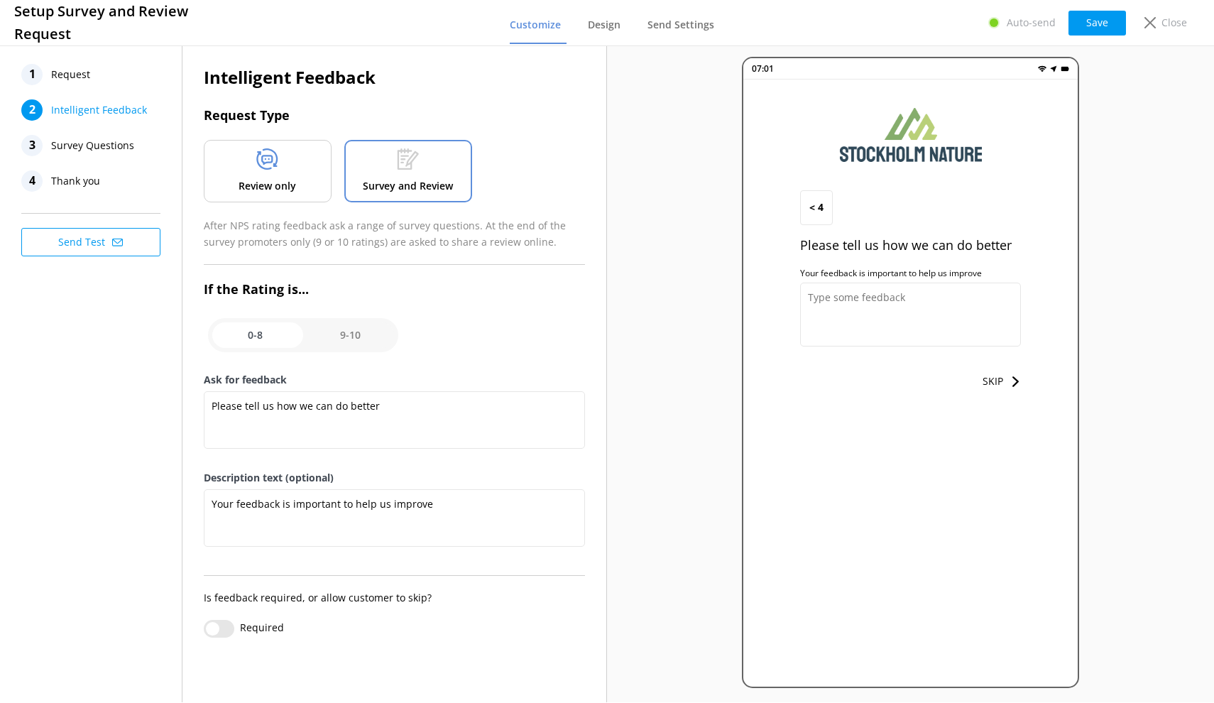
click at [302, 177] on div "Review only" at bounding box center [268, 171] width 128 height 62
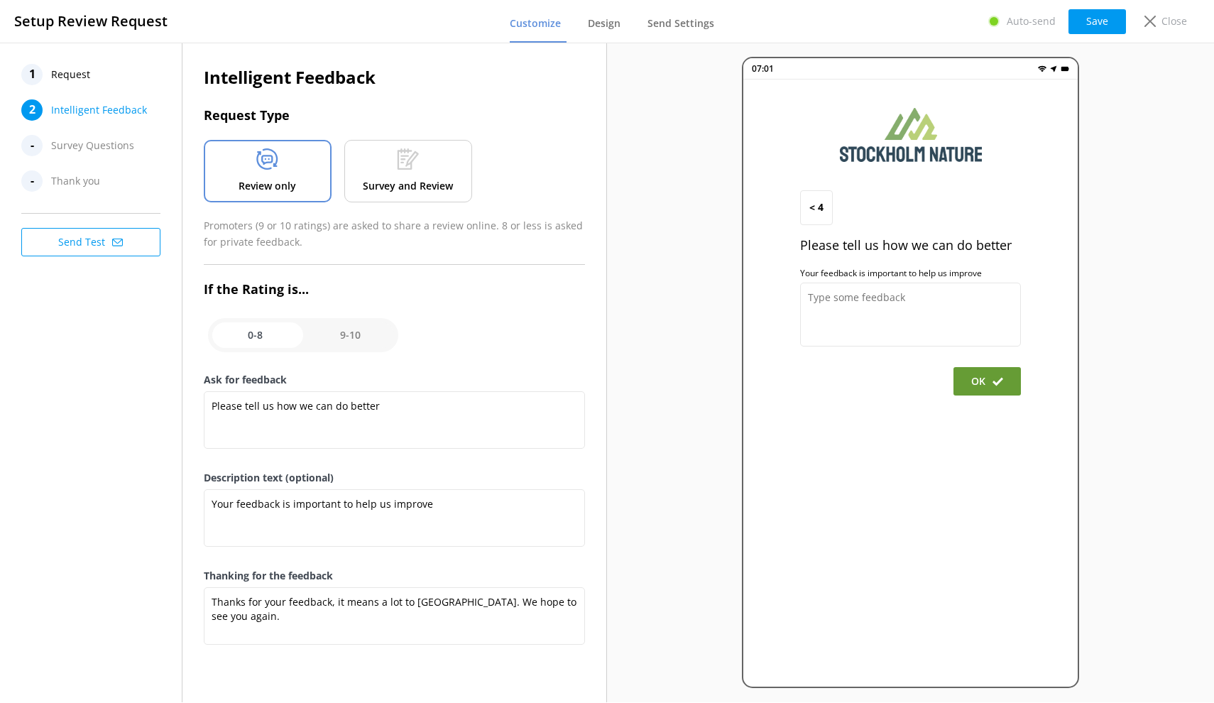
click at [412, 171] on div at bounding box center [408, 161] width 22 height 27
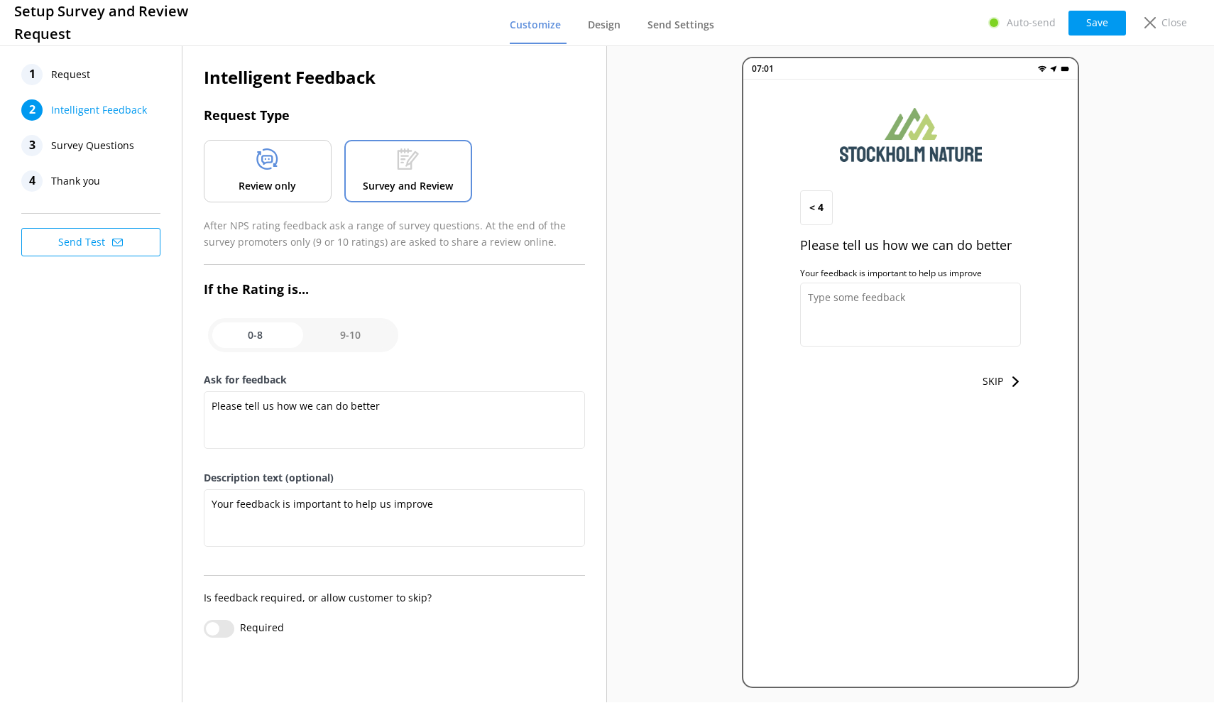
click at [283, 180] on p "Review only" at bounding box center [268, 186] width 58 height 16
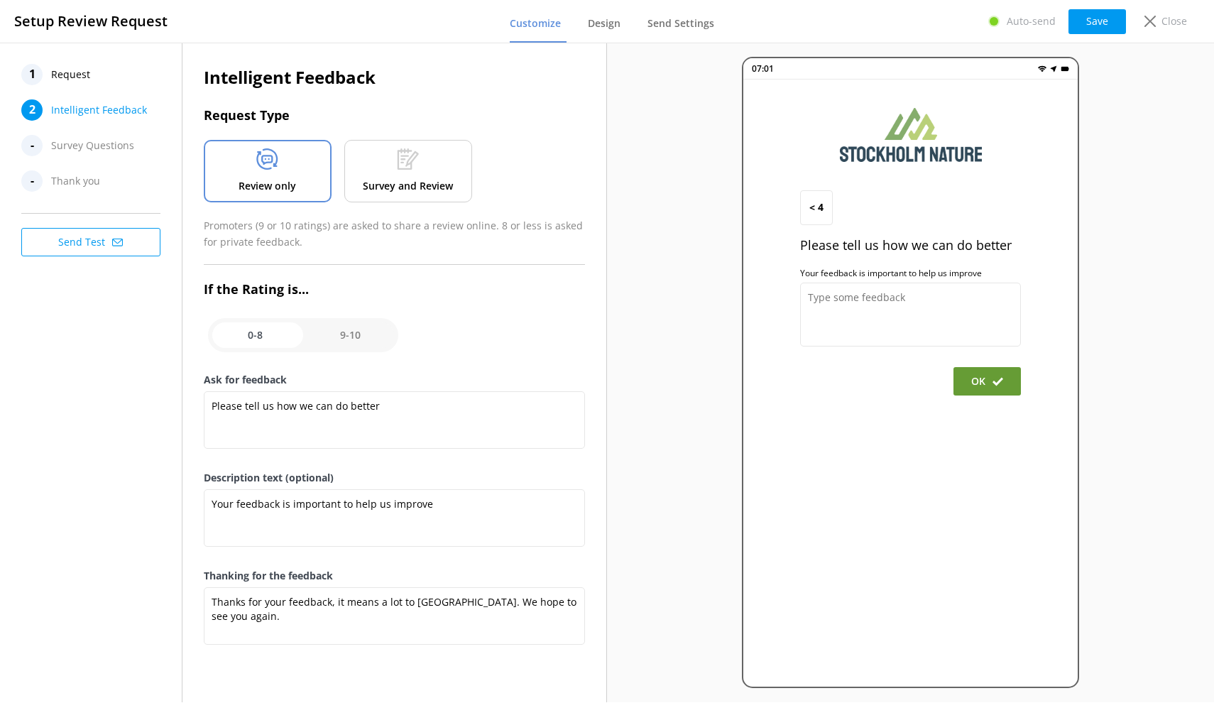
click at [406, 166] on use at bounding box center [408, 158] width 21 height 21
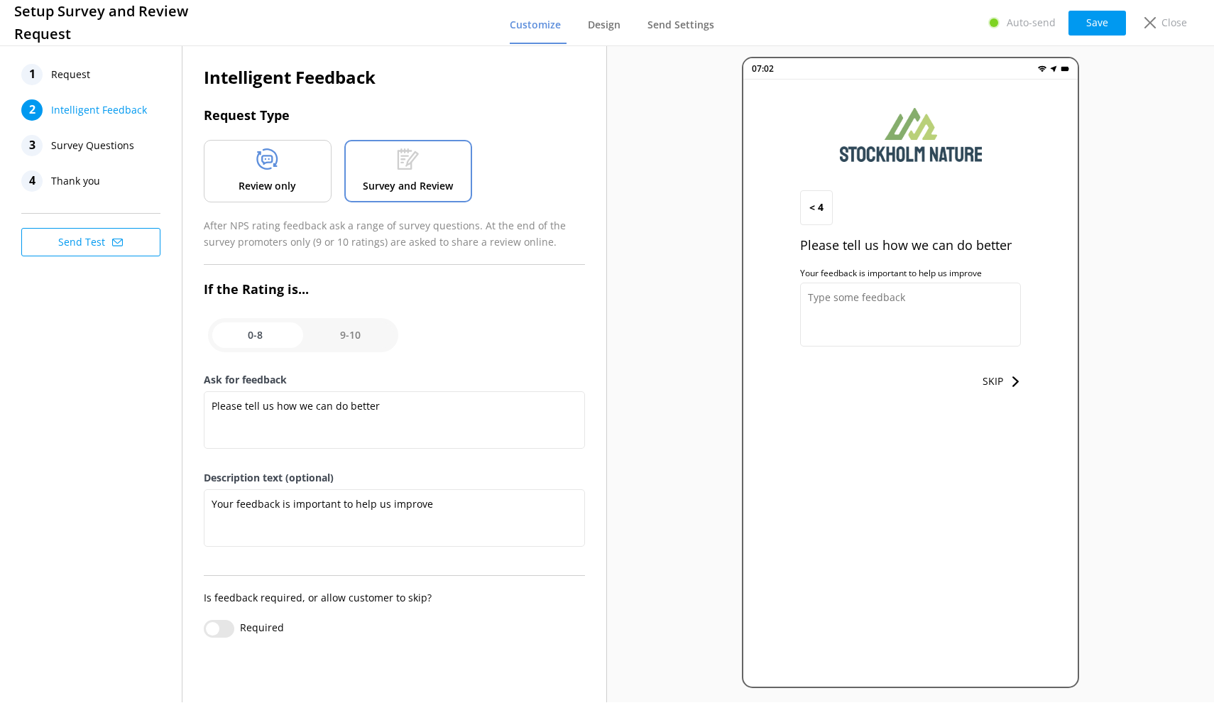
click at [278, 174] on div at bounding box center [267, 161] width 22 height 27
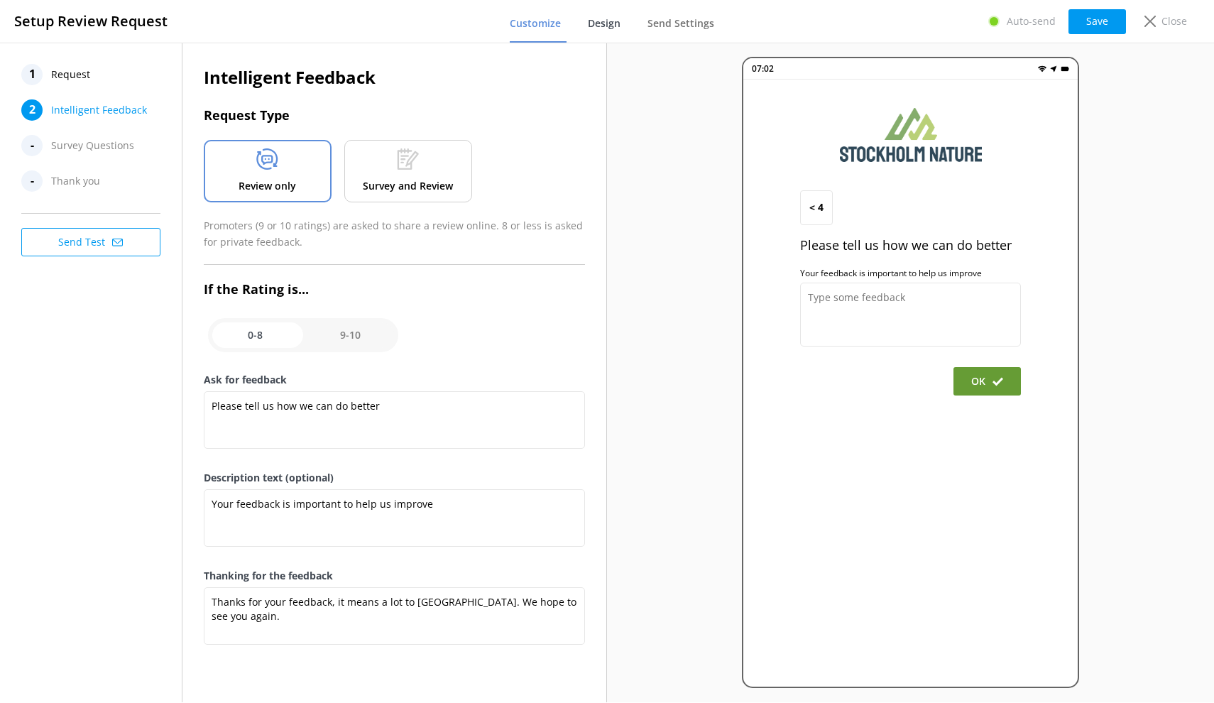
click at [608, 27] on span "Design" at bounding box center [604, 23] width 33 height 14
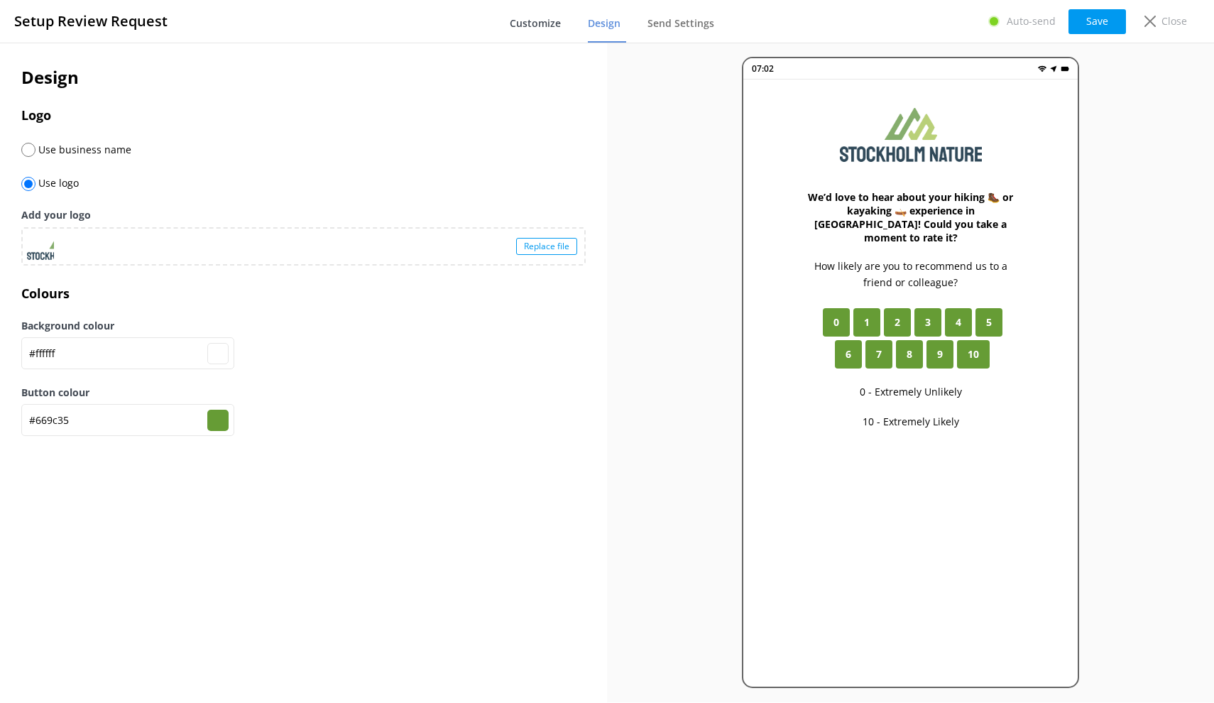
click at [556, 28] on span "Customize" at bounding box center [535, 23] width 51 height 14
